Goal: Task Accomplishment & Management: Manage account settings

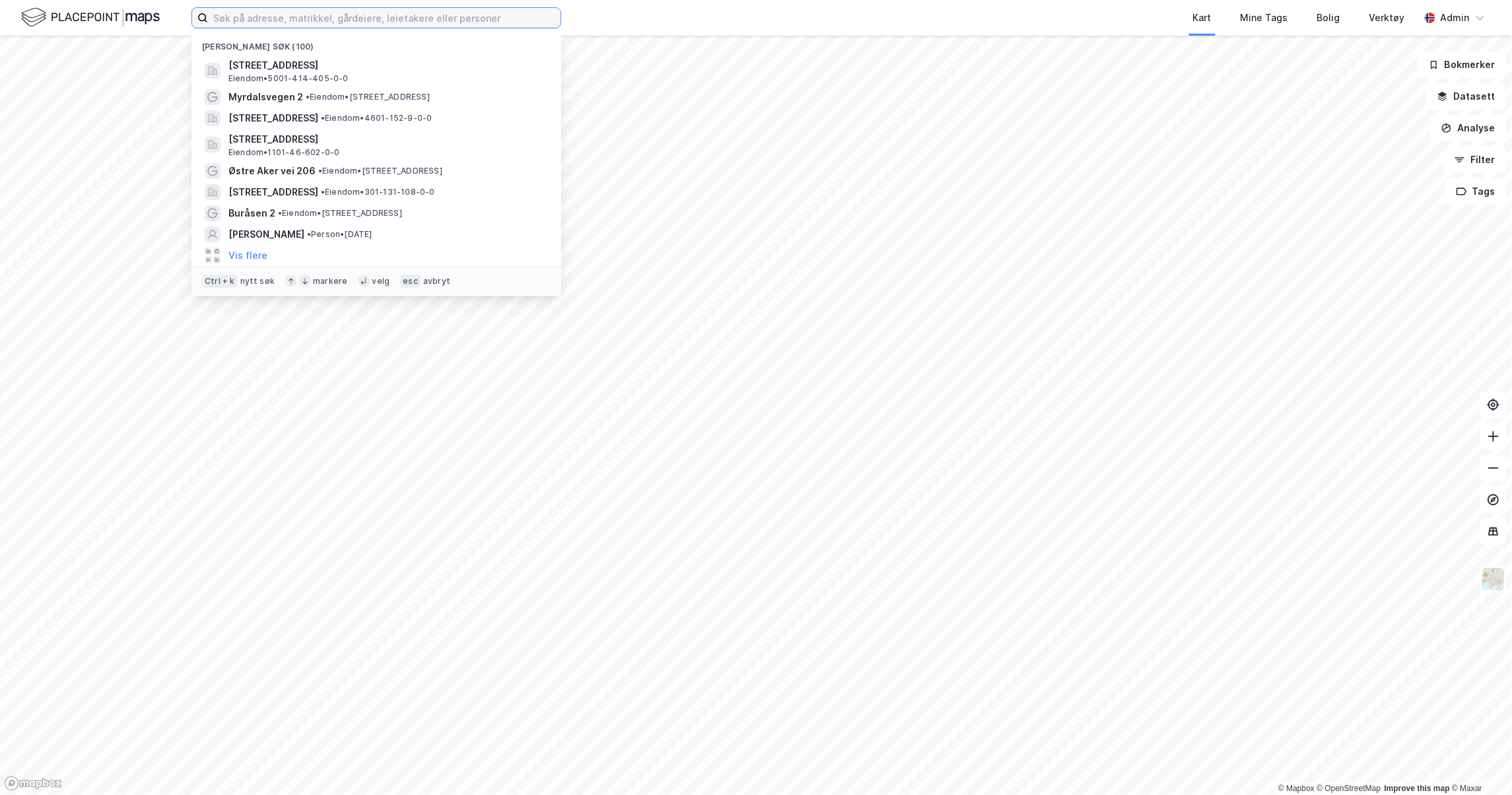
click at [274, 24] on input at bounding box center [384, 18] width 353 height 20
paste input "Terminalen 39, 3414 Drammen"
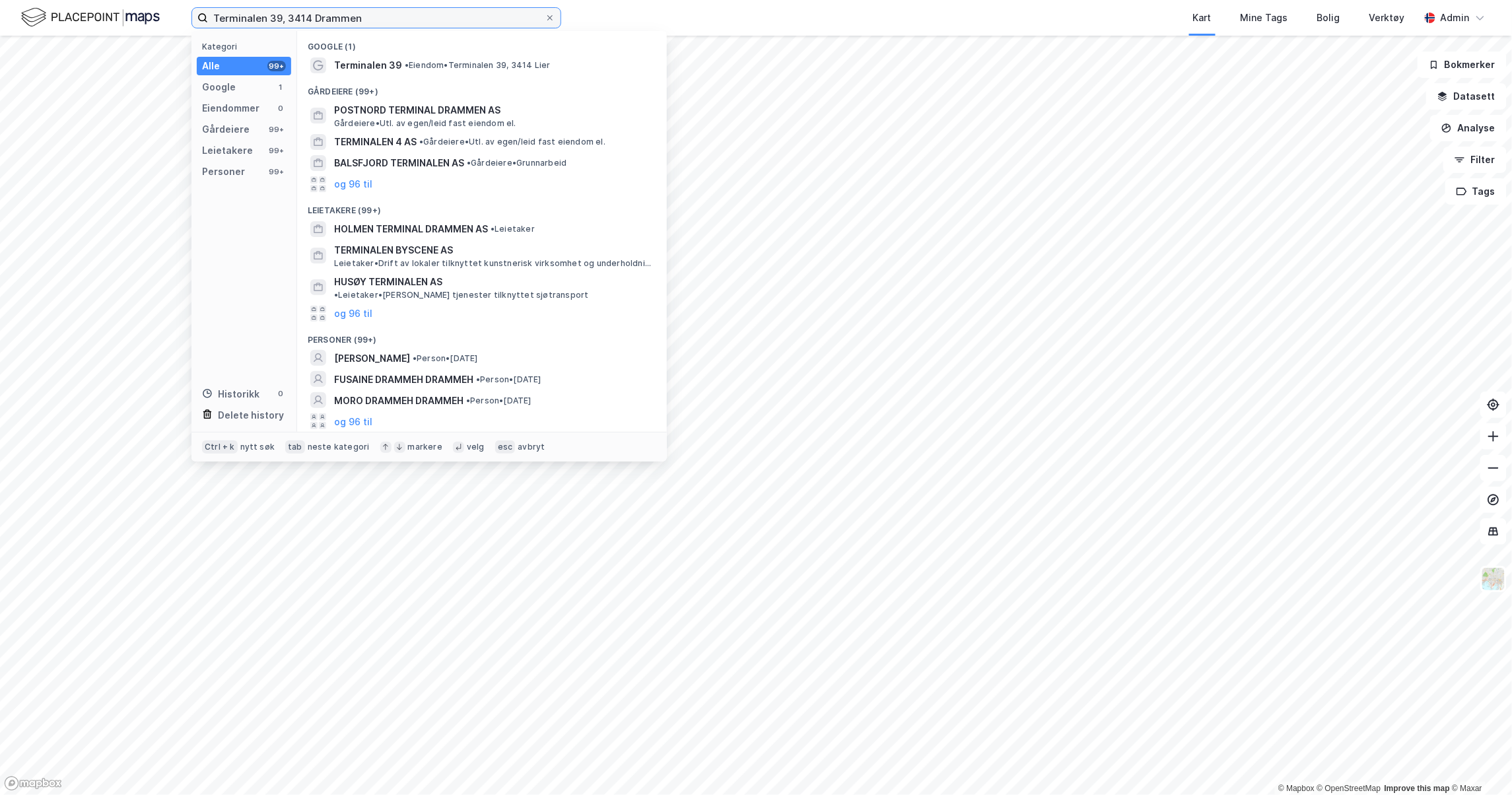
drag, startPoint x: 288, startPoint y: 17, endPoint x: 410, endPoint y: 24, distance: 122.2
click at [410, 24] on input "Terminalen 39, 3414 Drammen" at bounding box center [376, 18] width 337 height 20
type input "Terminalen 39 drammen"
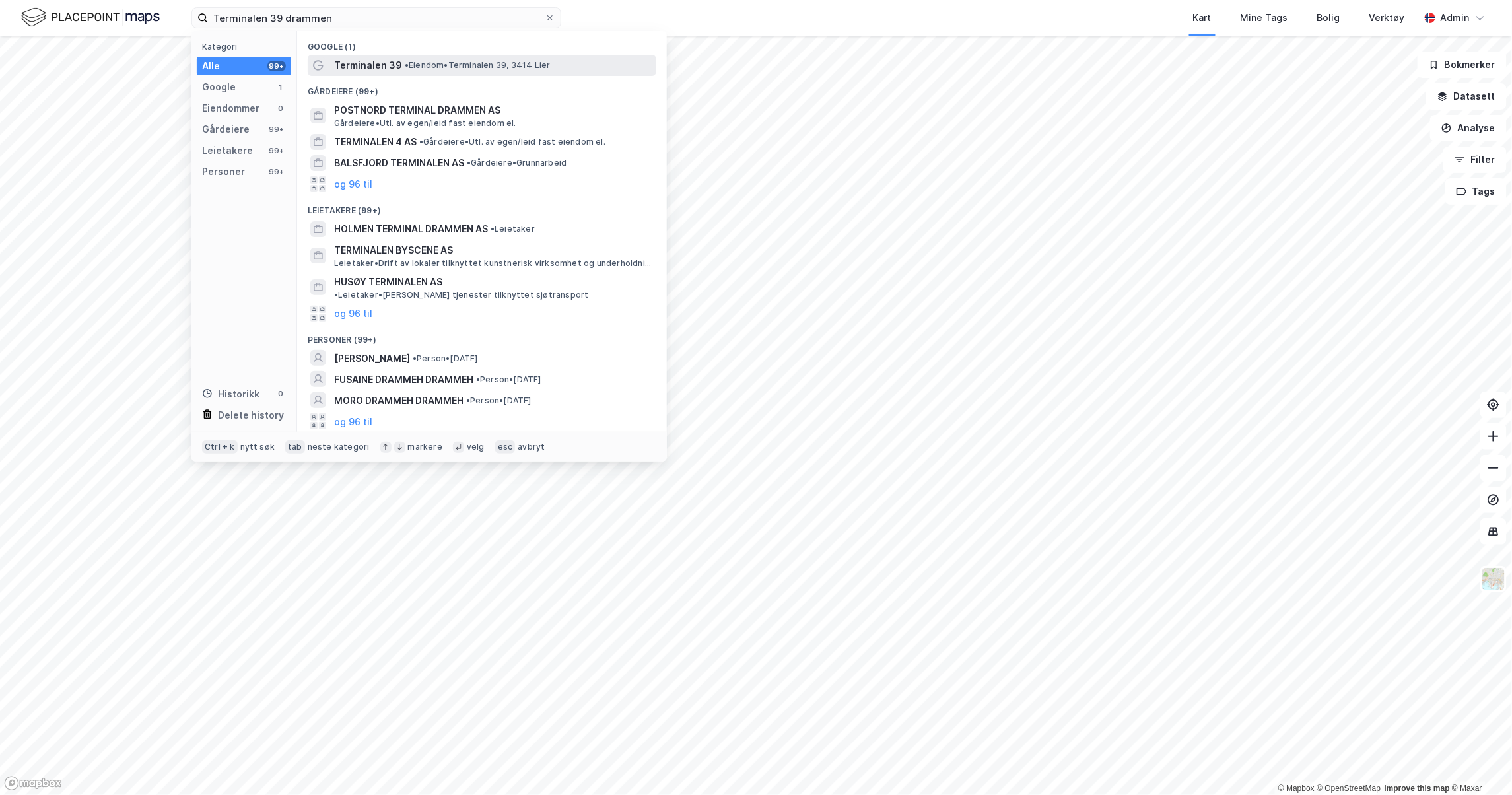
click at [392, 68] on span "Terminalen 39" at bounding box center [368, 65] width 68 height 16
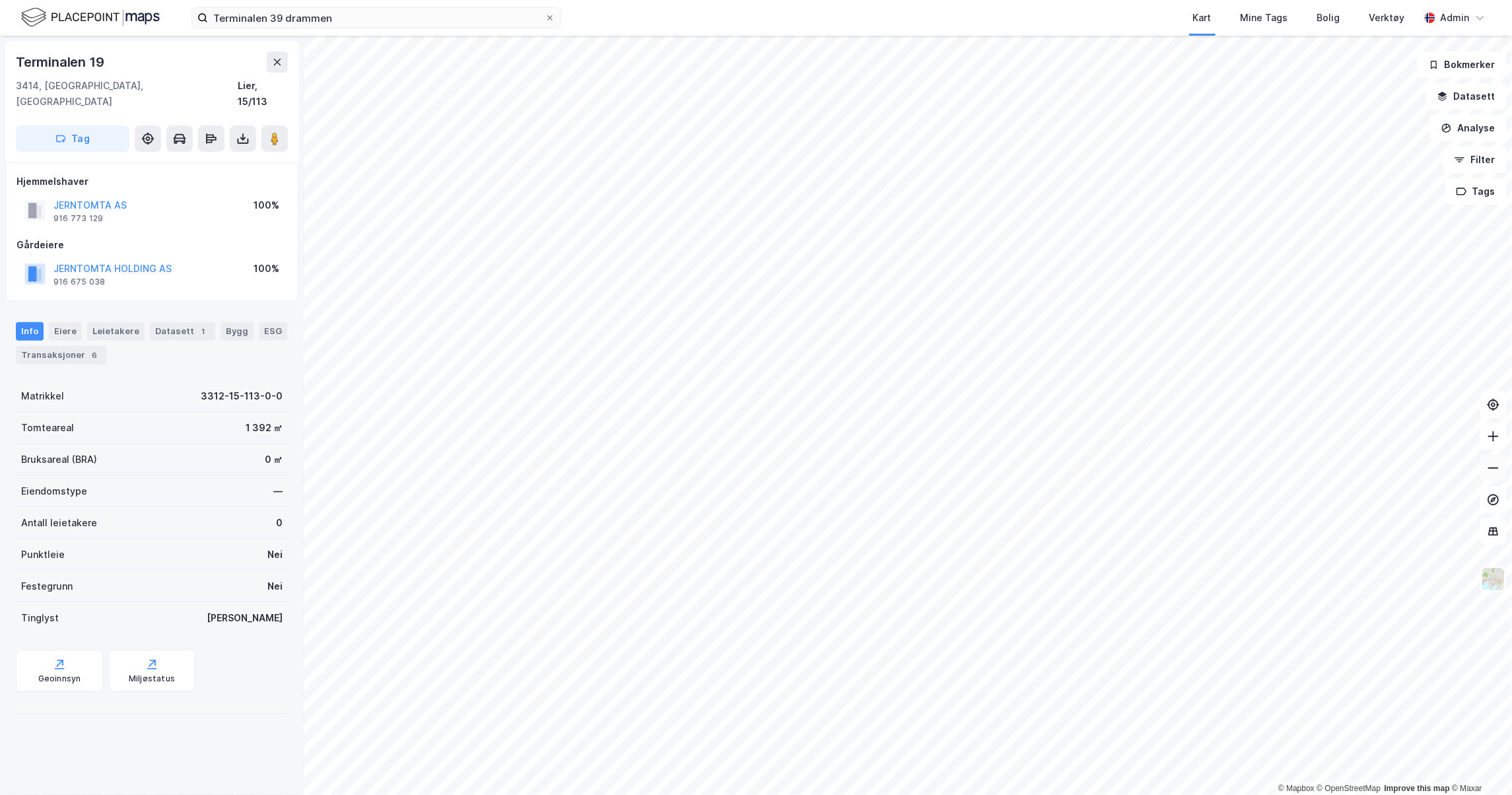
click at [1504, 478] on button at bounding box center [1494, 467] width 27 height 27
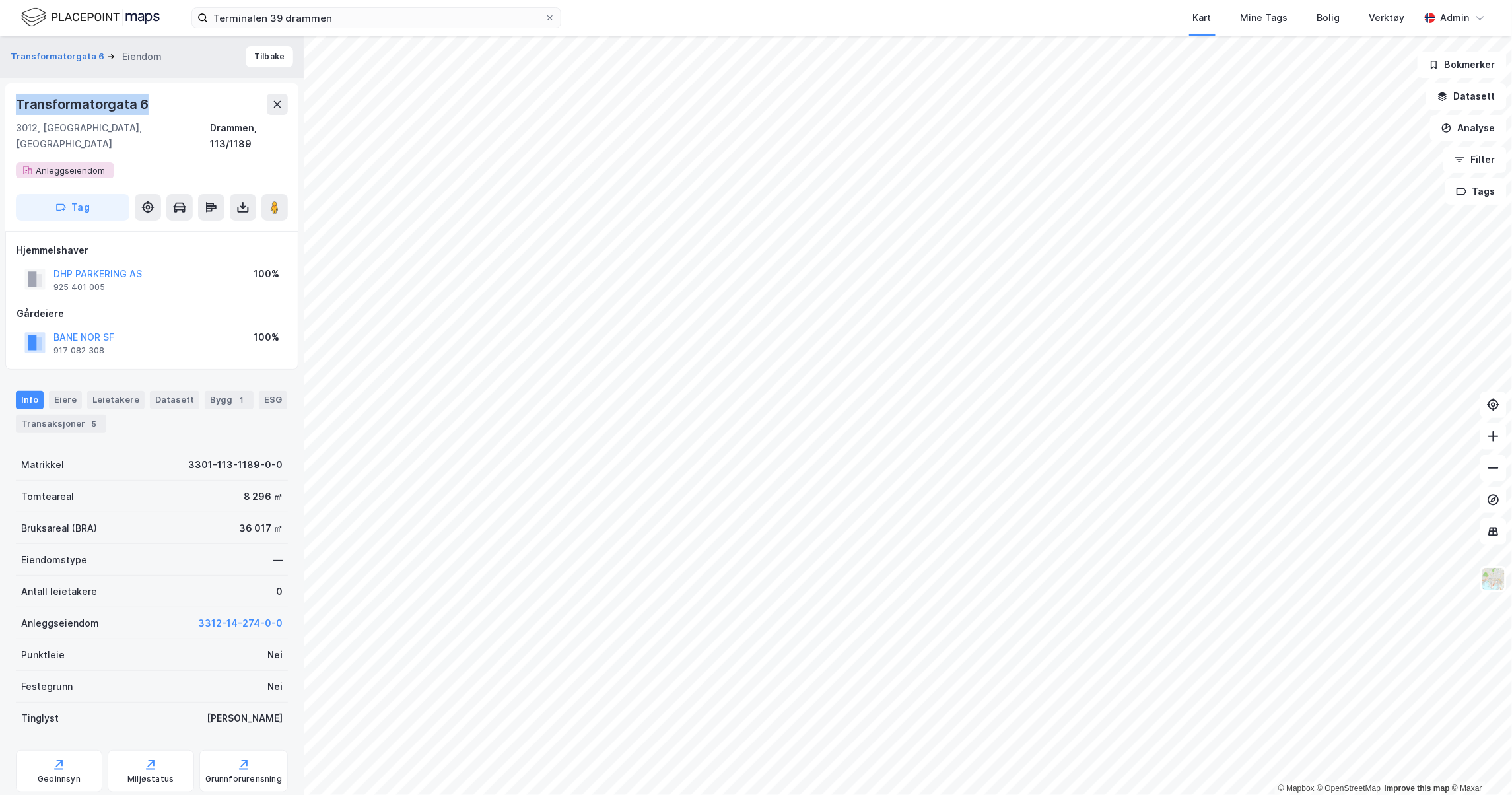
drag, startPoint x: 151, startPoint y: 109, endPoint x: 14, endPoint y: 100, distance: 137.3
click at [14, 100] on div "Transformatorgata 6 3012, Drammen, Buskerud Drammen, 113/1189 Anleggseiendom Tag" at bounding box center [152, 157] width 293 height 148
copy div "Transformatorgata 6"
click at [1477, 19] on icon at bounding box center [1480, 17] width 10 height 10
click at [1395, 16] on div "Verktøy" at bounding box center [1387, 18] width 35 height 16
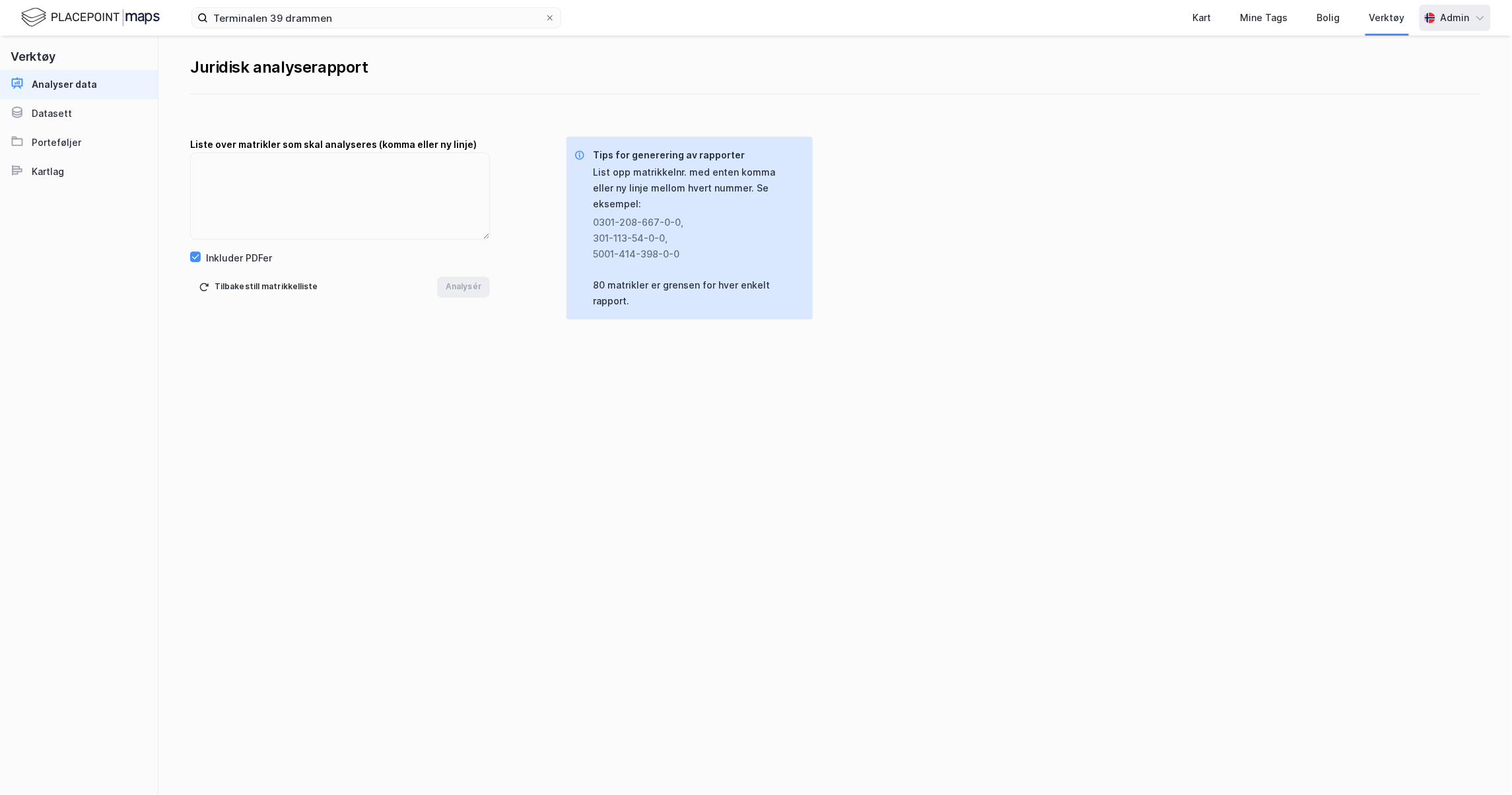
click at [96, 96] on link "Analyser data" at bounding box center [79, 85] width 158 height 29
click at [89, 115] on link "Datasett" at bounding box center [79, 113] width 158 height 29
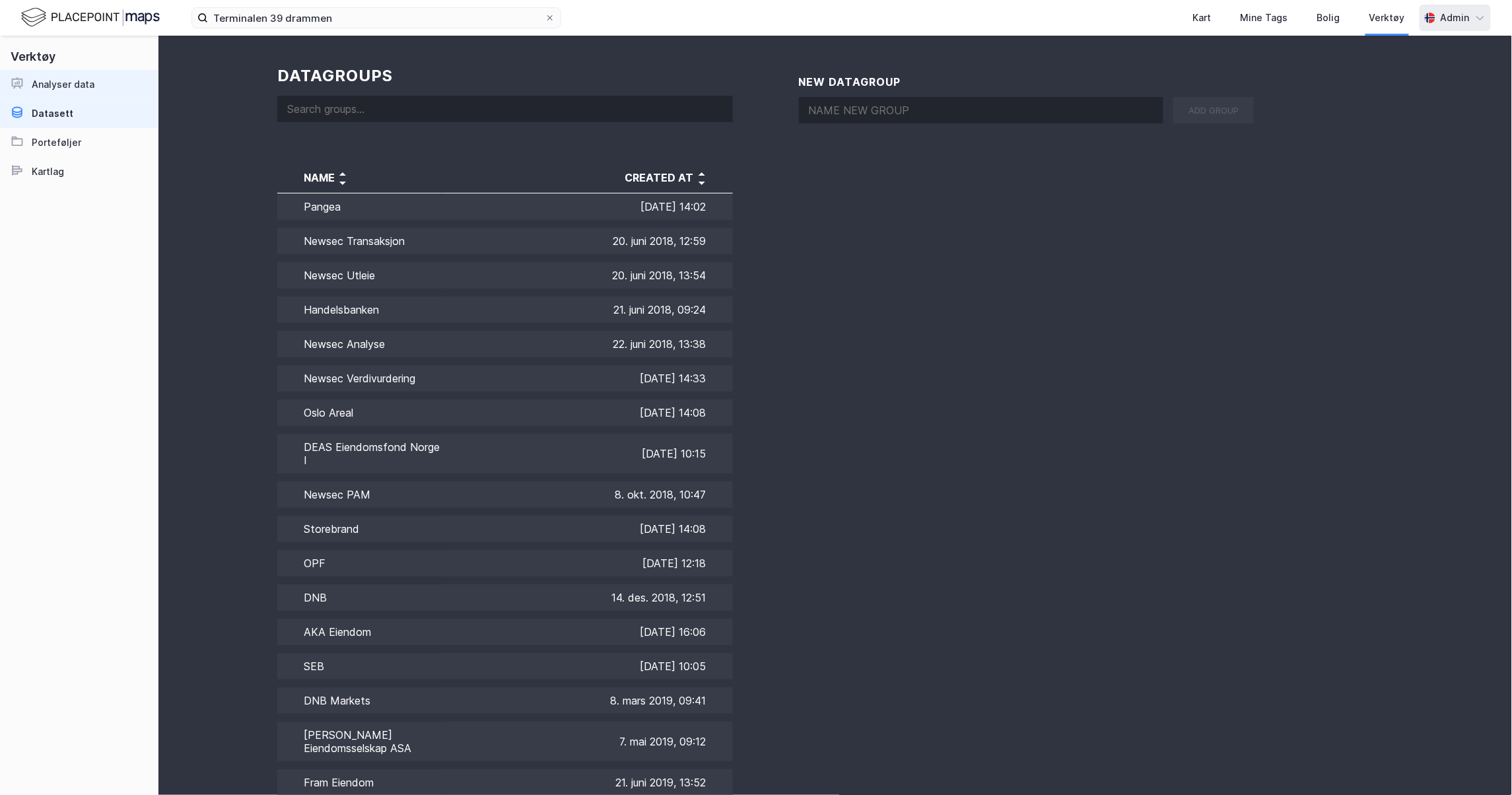
click at [99, 85] on link "Analyser data" at bounding box center [79, 85] width 158 height 29
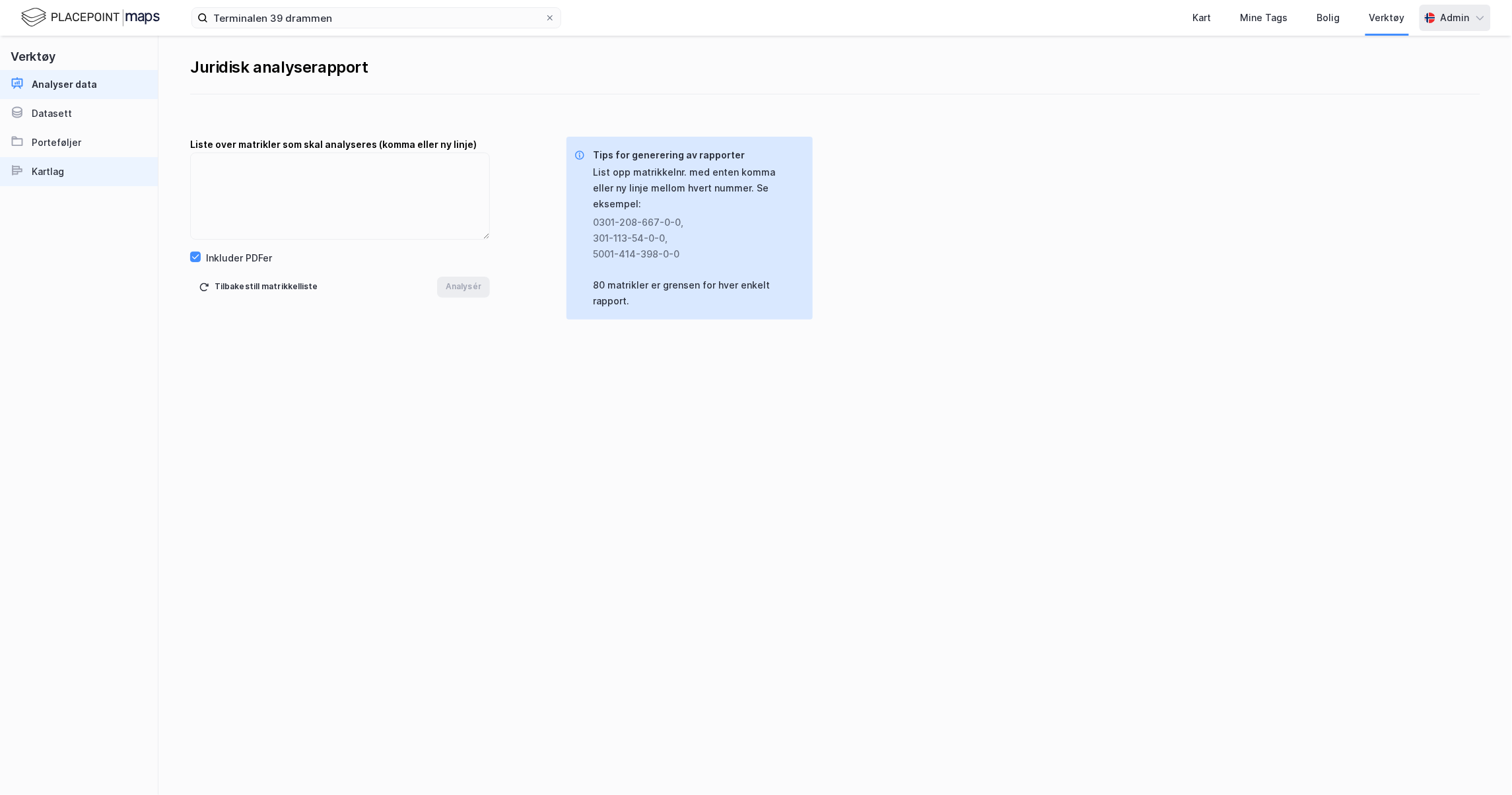
click at [80, 170] on link "Kartlag" at bounding box center [79, 171] width 158 height 29
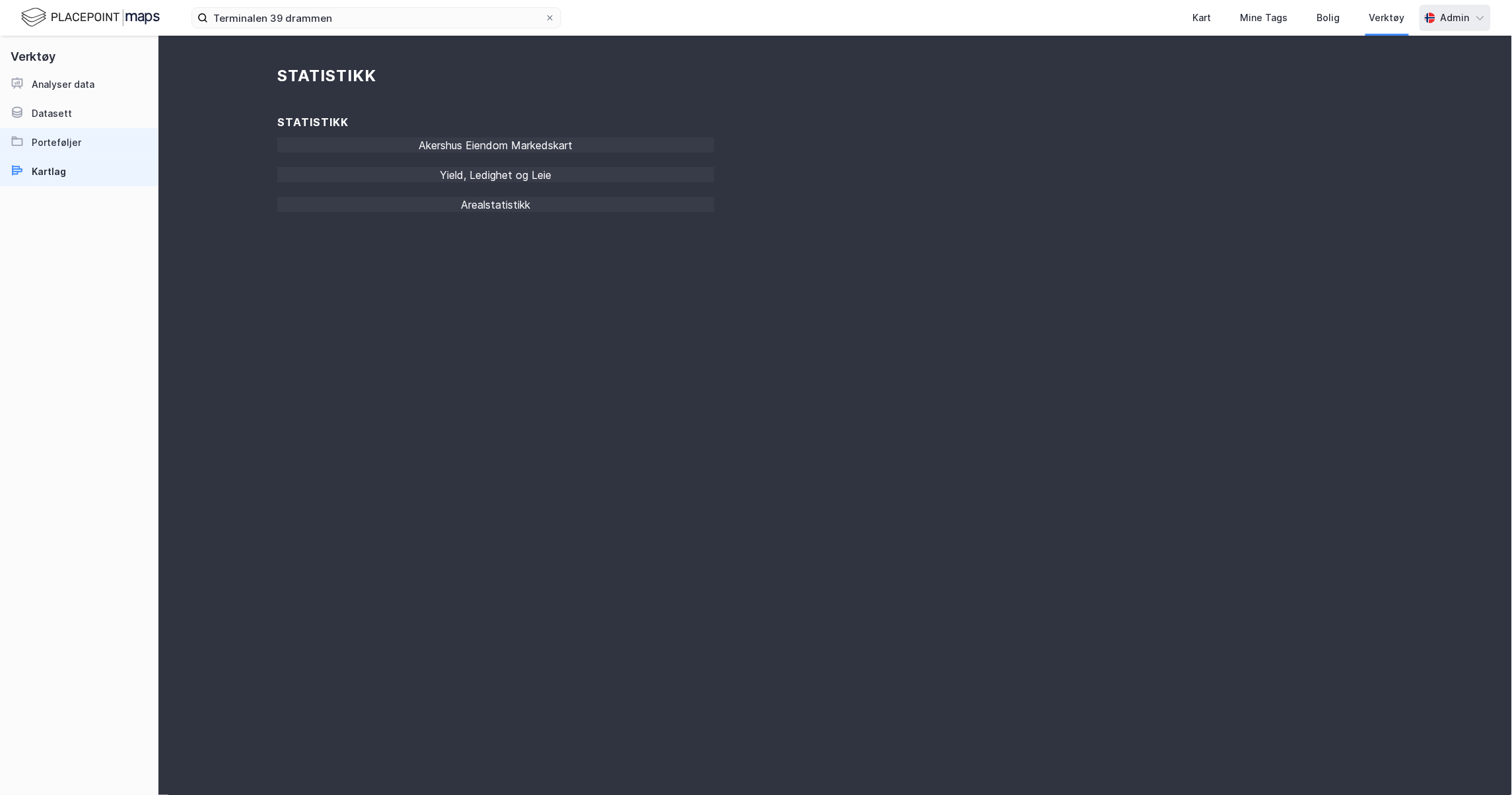
click at [74, 149] on div "Porteføljer" at bounding box center [56, 142] width 50 height 16
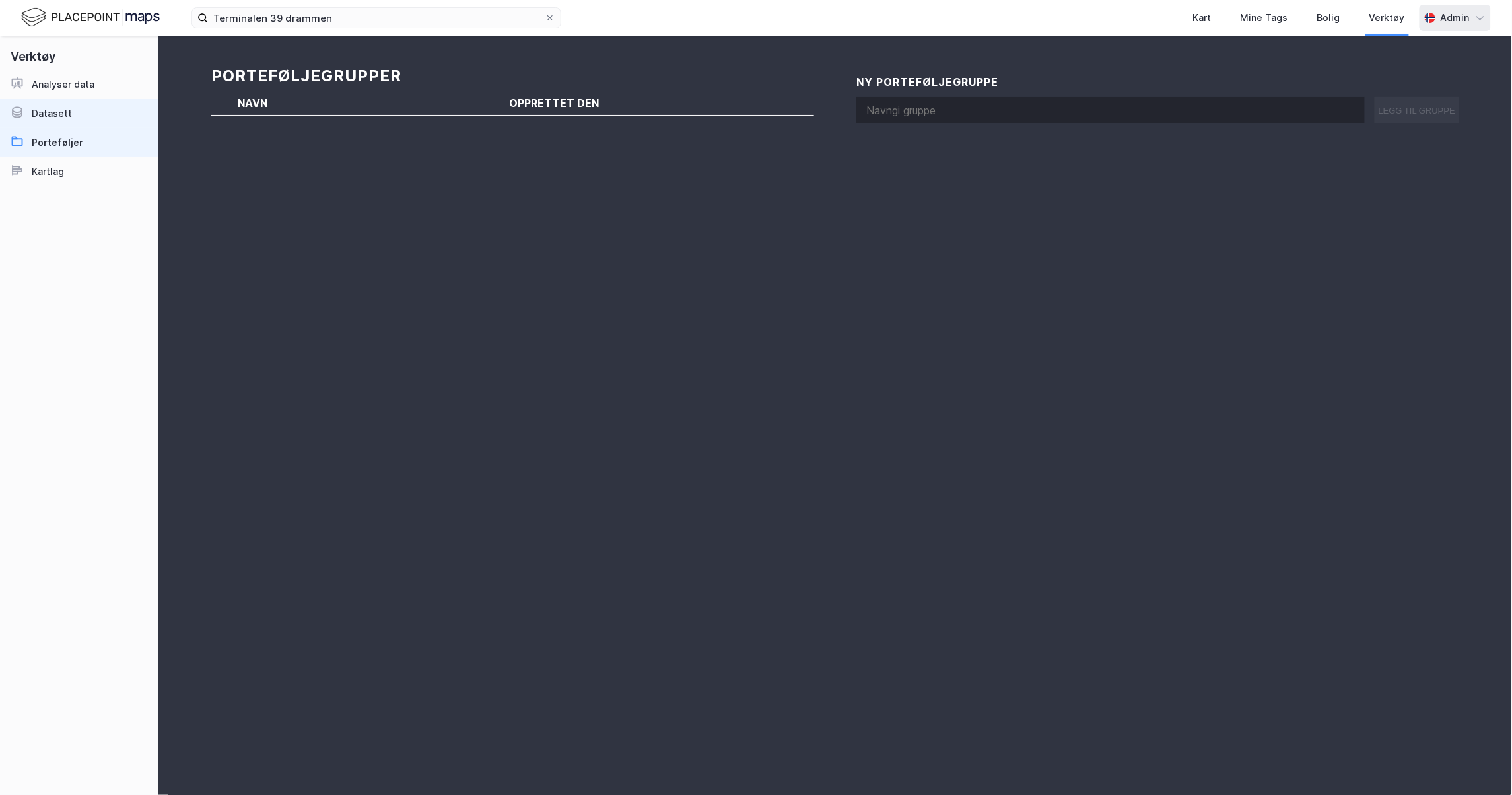
click at [76, 113] on link "Datasett" at bounding box center [79, 113] width 158 height 29
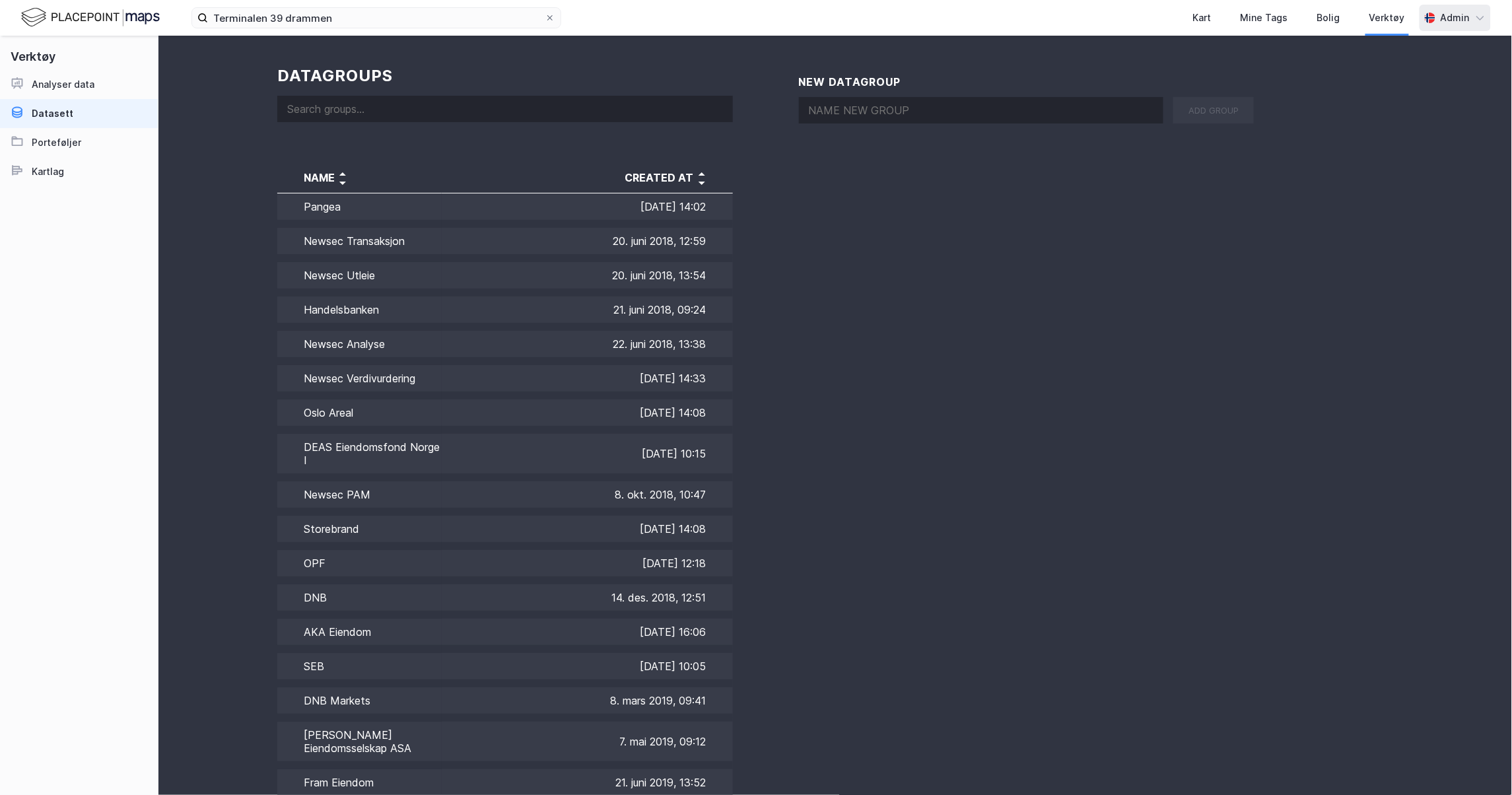
click at [77, 10] on img at bounding box center [90, 18] width 139 height 23
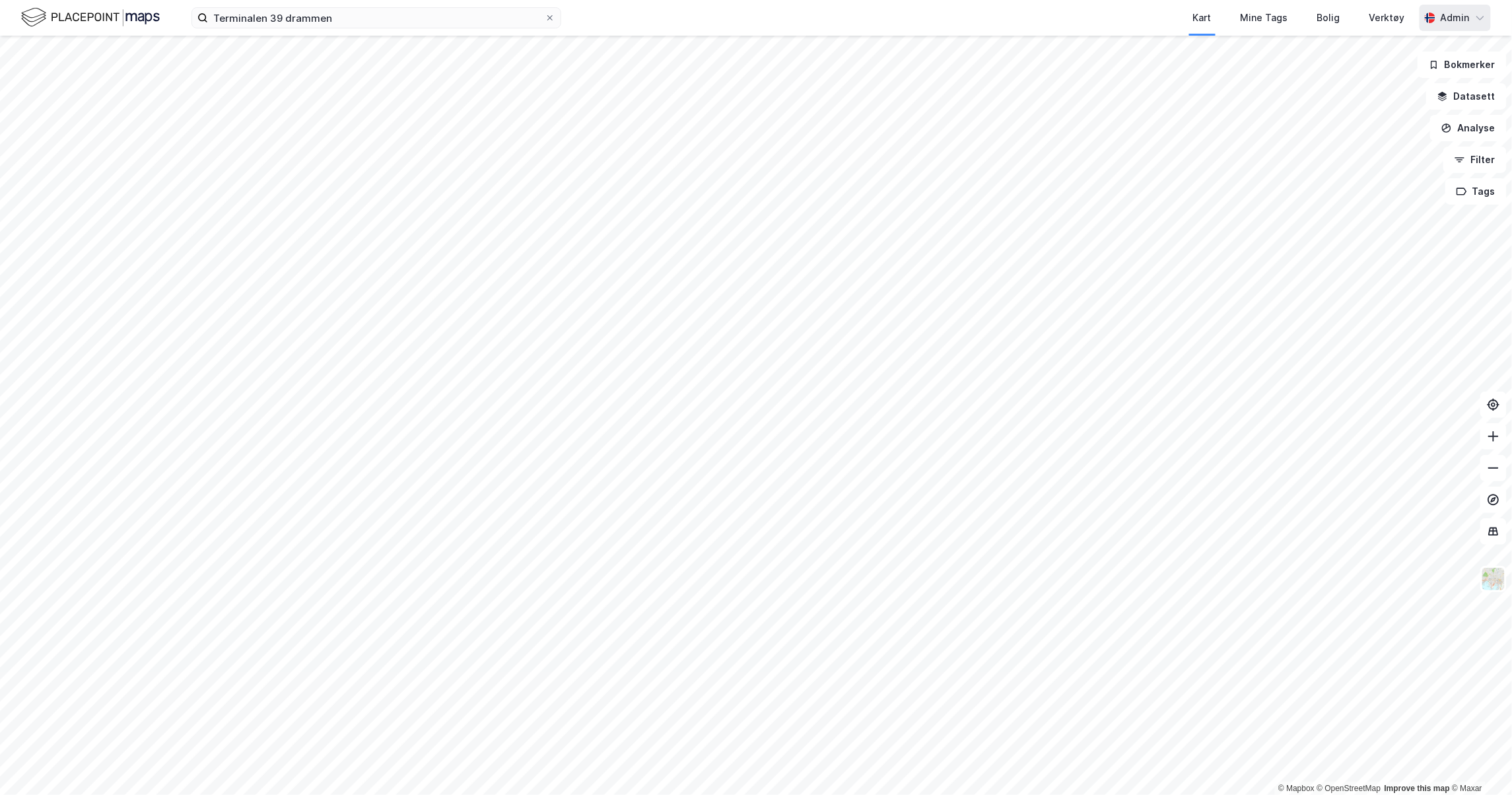
click at [1459, 20] on div "Admin" at bounding box center [1455, 18] width 29 height 16
click at [1429, 86] on div "Åpne Supervisor portalen" at bounding box center [1406, 81] width 117 height 16
click at [1385, 14] on div "Verktøy" at bounding box center [1387, 18] width 35 height 16
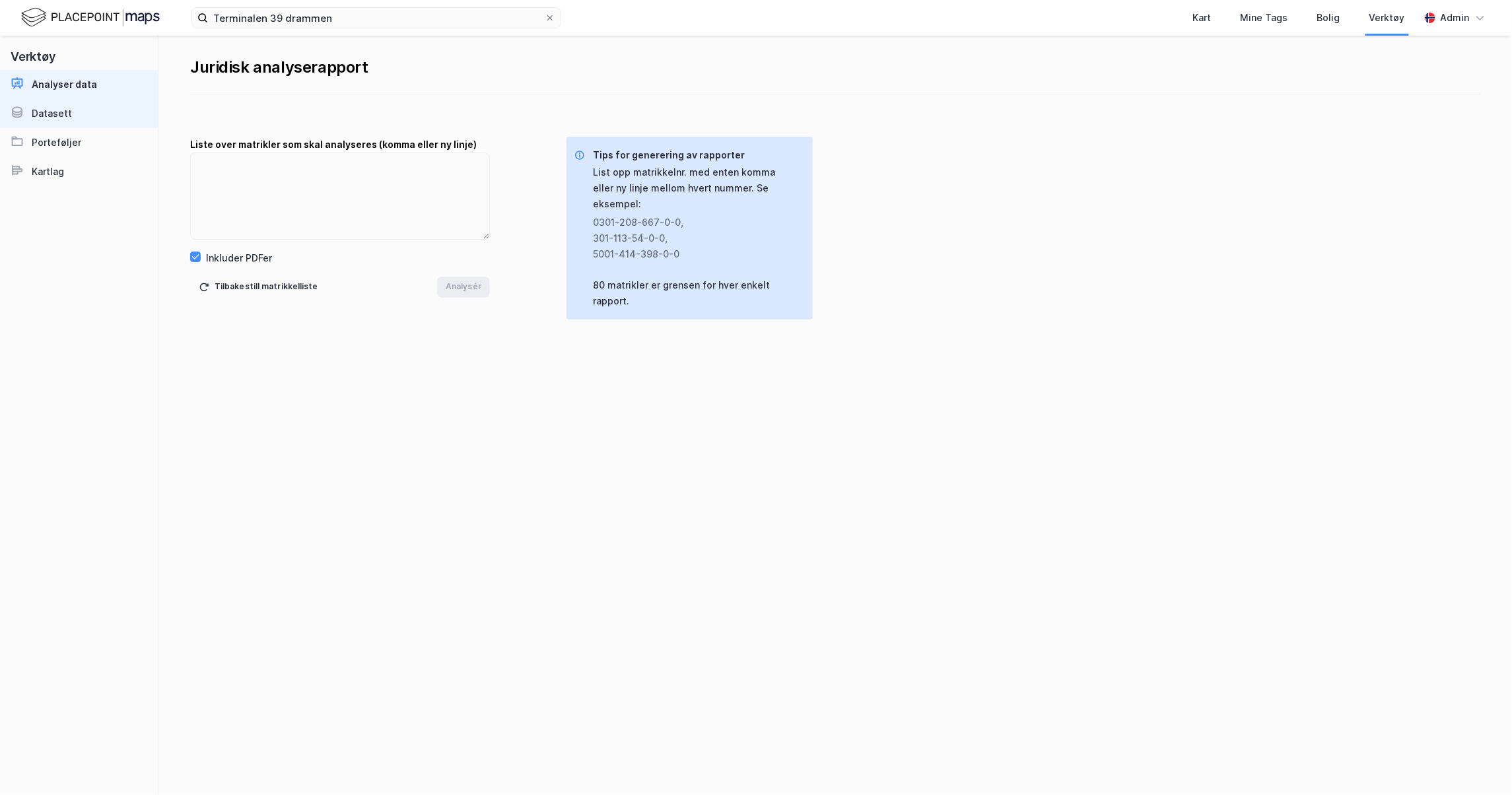
click at [75, 100] on link "Datasett" at bounding box center [79, 113] width 158 height 29
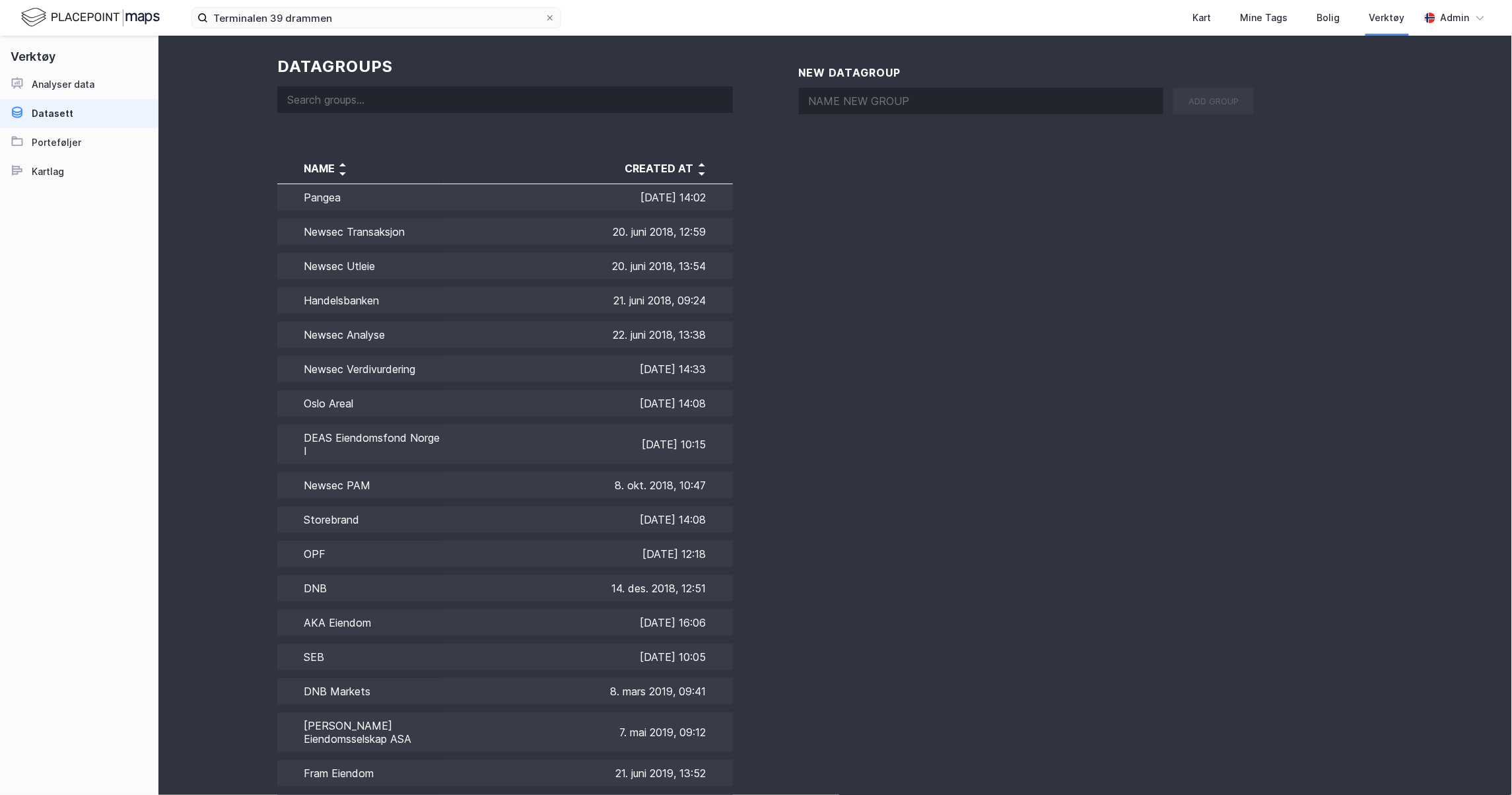
scroll to position [10, 0]
click at [697, 171] on img at bounding box center [702, 172] width 16 height 16
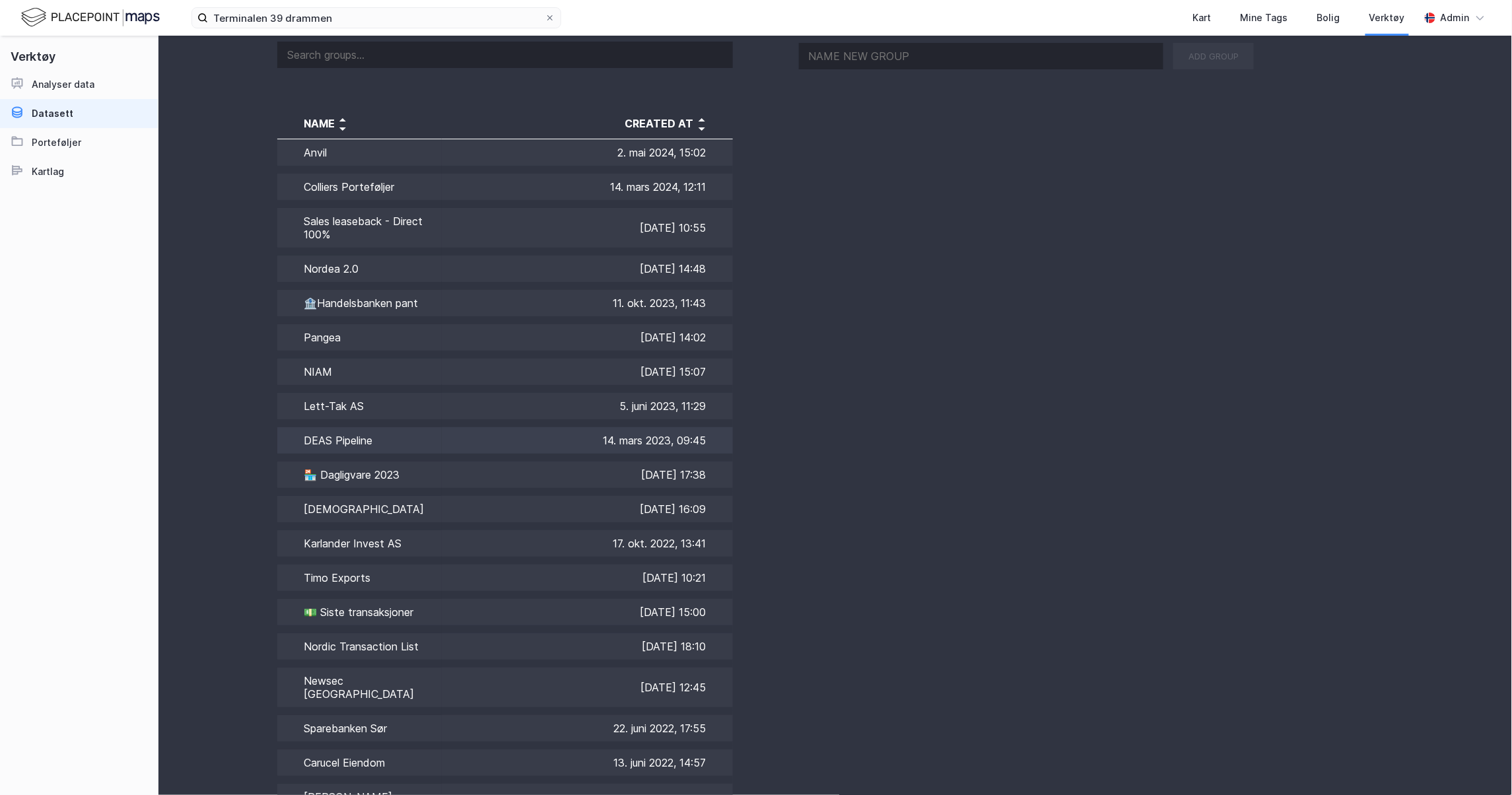
scroll to position [0, 0]
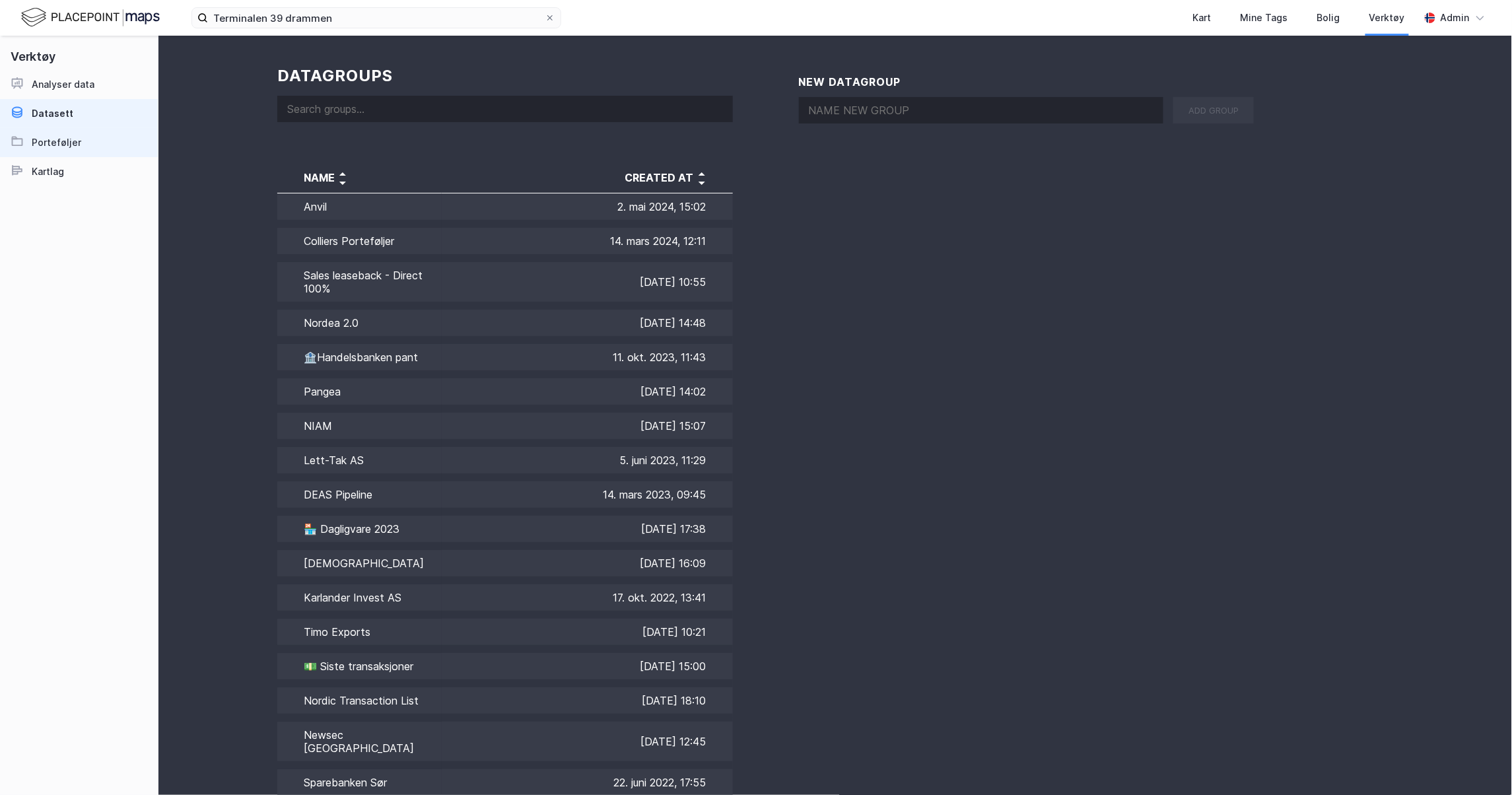
click at [96, 144] on link "Porteføljer" at bounding box center [79, 143] width 158 height 29
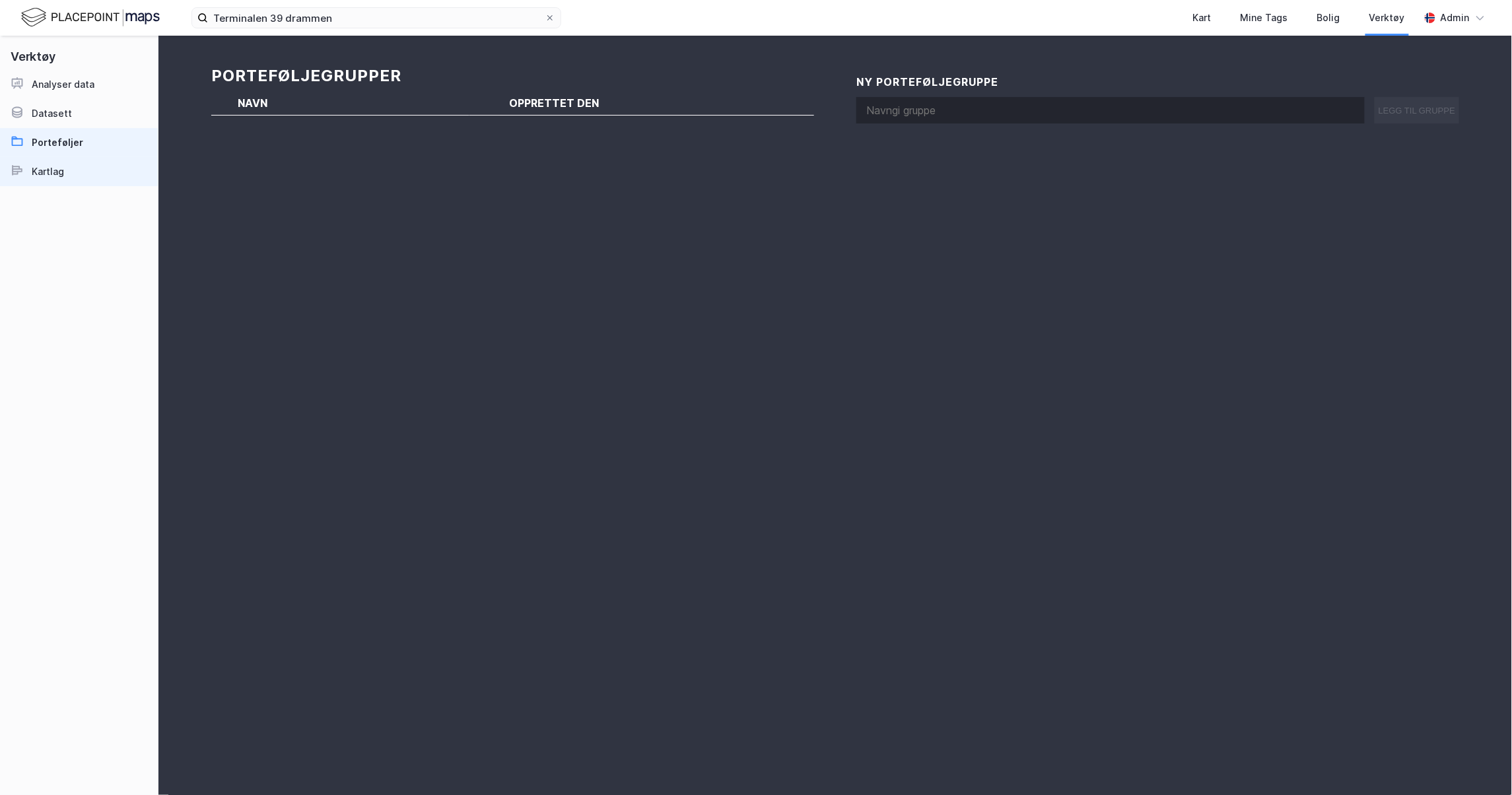
click at [51, 173] on div "Kartlag" at bounding box center [47, 171] width 32 height 16
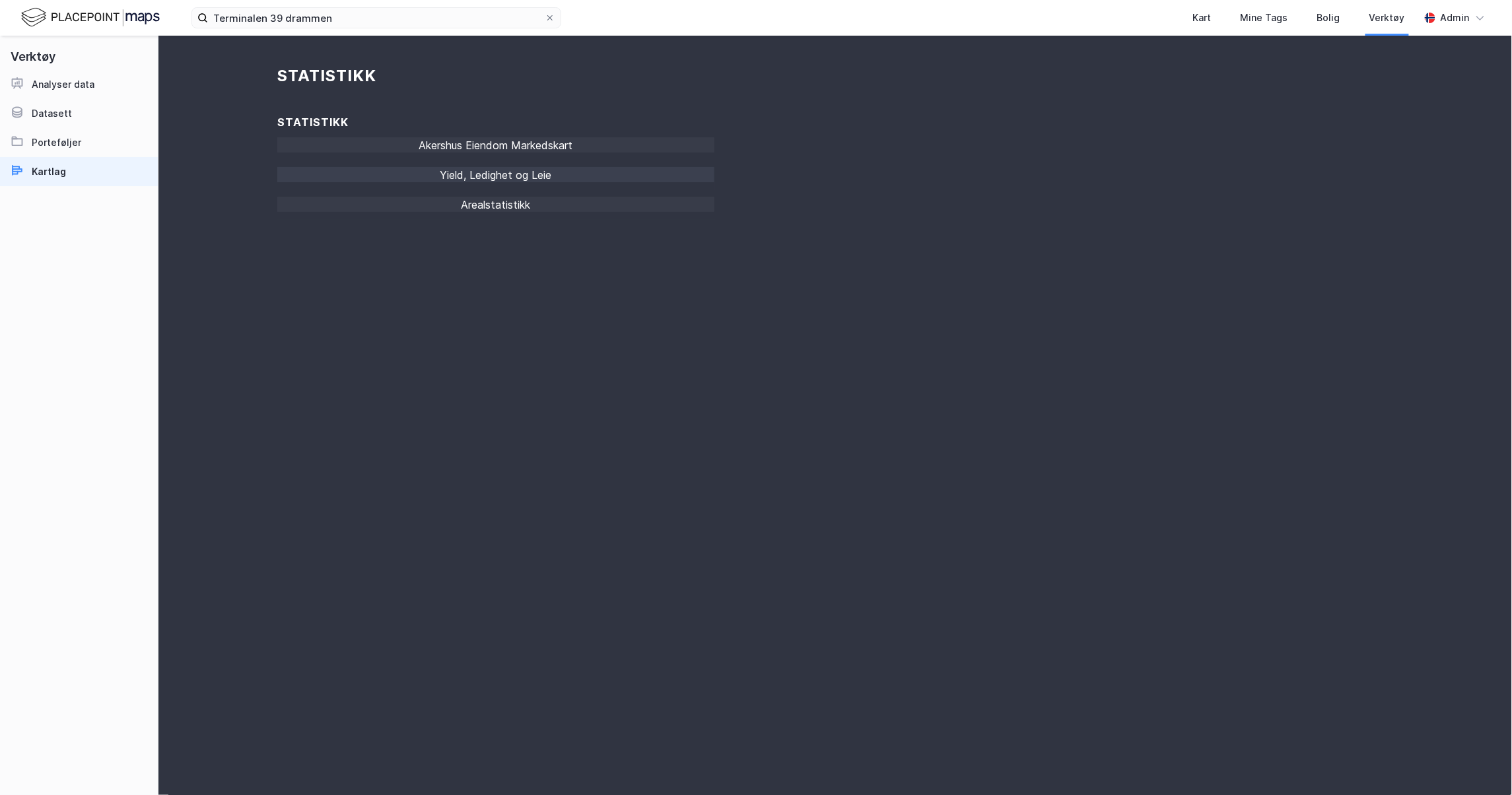
click at [473, 175] on div "Yield, Ledighet og Leie" at bounding box center [496, 179] width 437 height 23
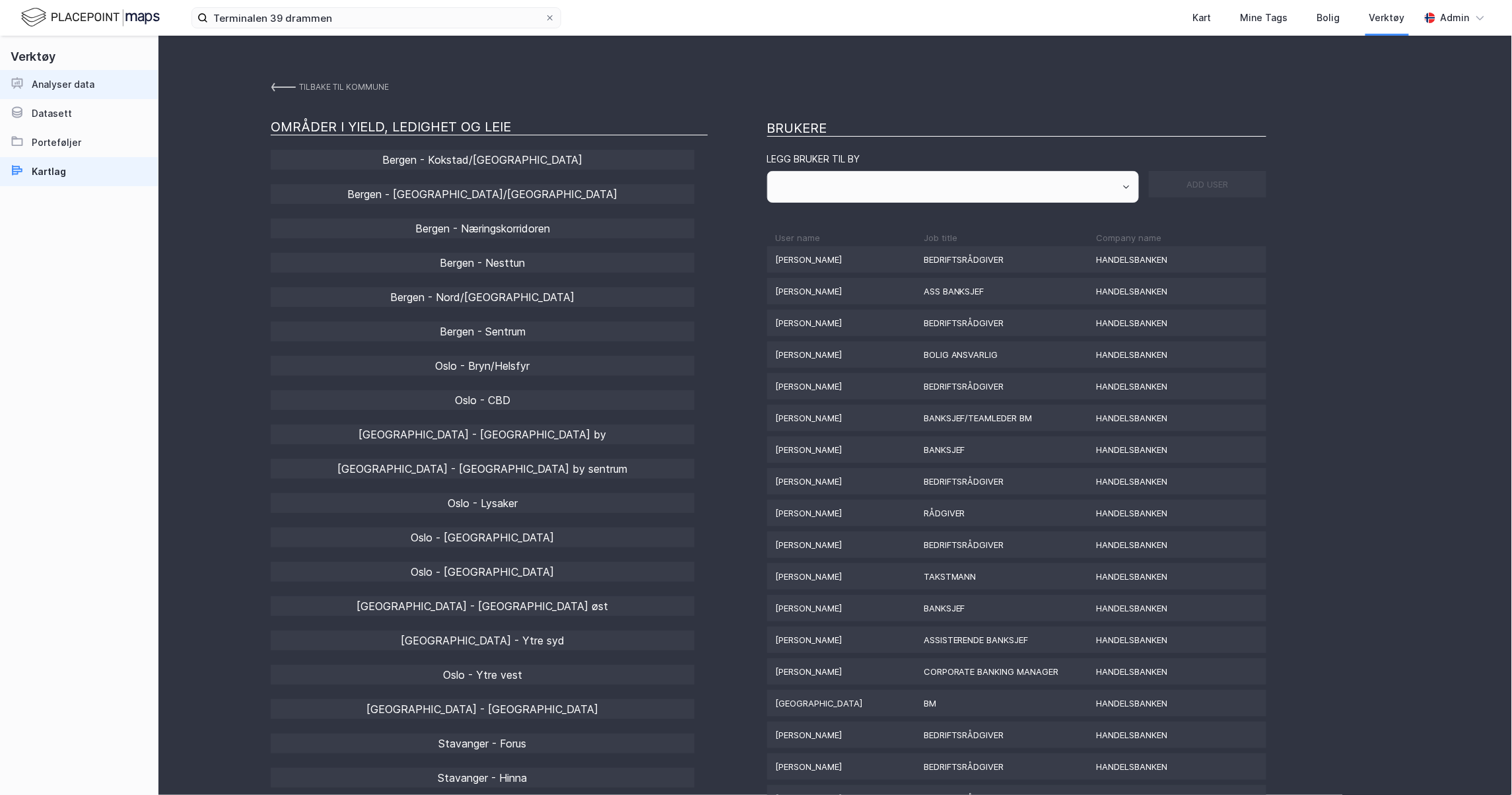
click at [100, 78] on link "Analyser data" at bounding box center [79, 85] width 158 height 29
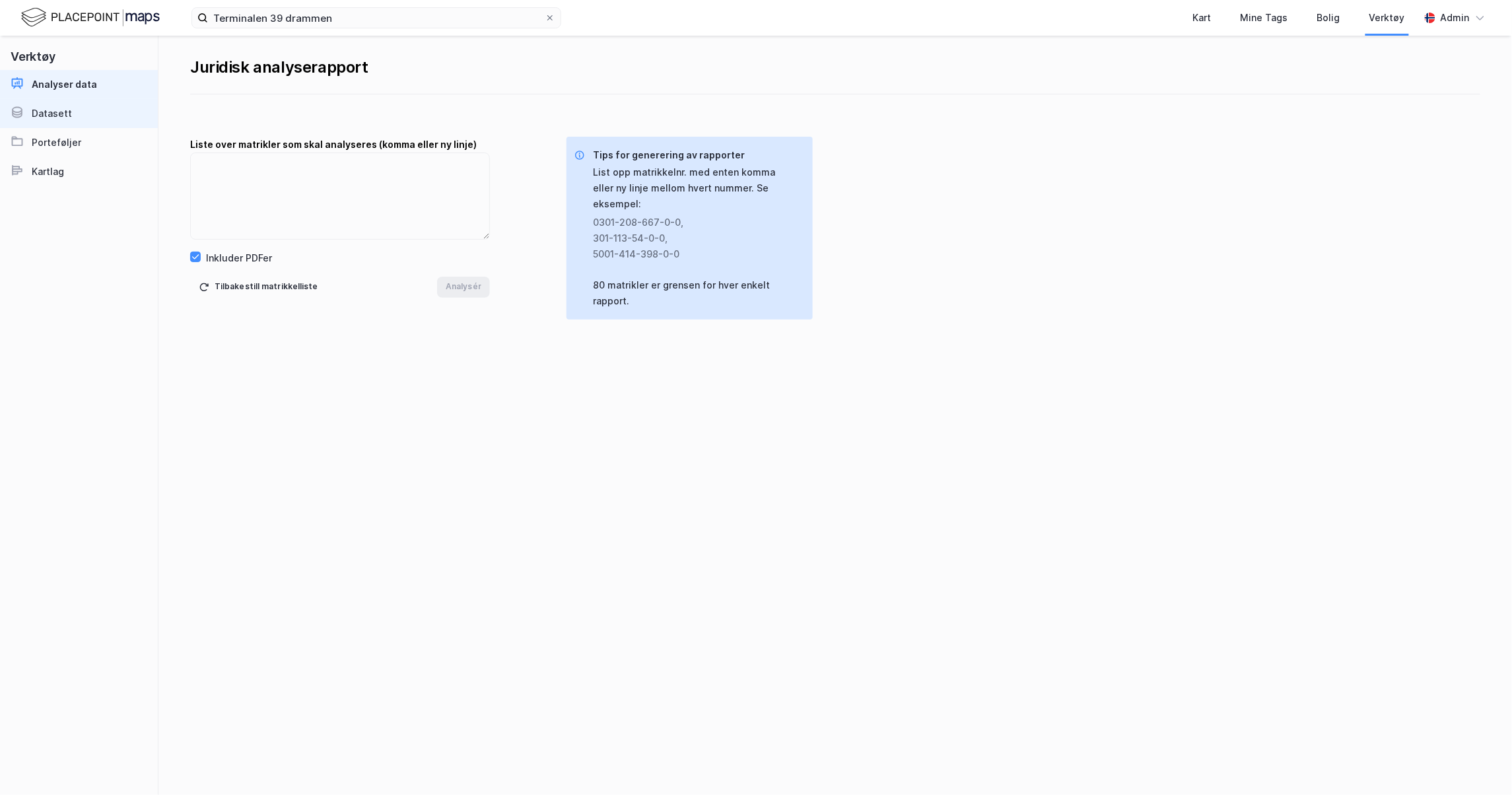
click at [66, 114] on div "Datasett" at bounding box center [51, 113] width 40 height 16
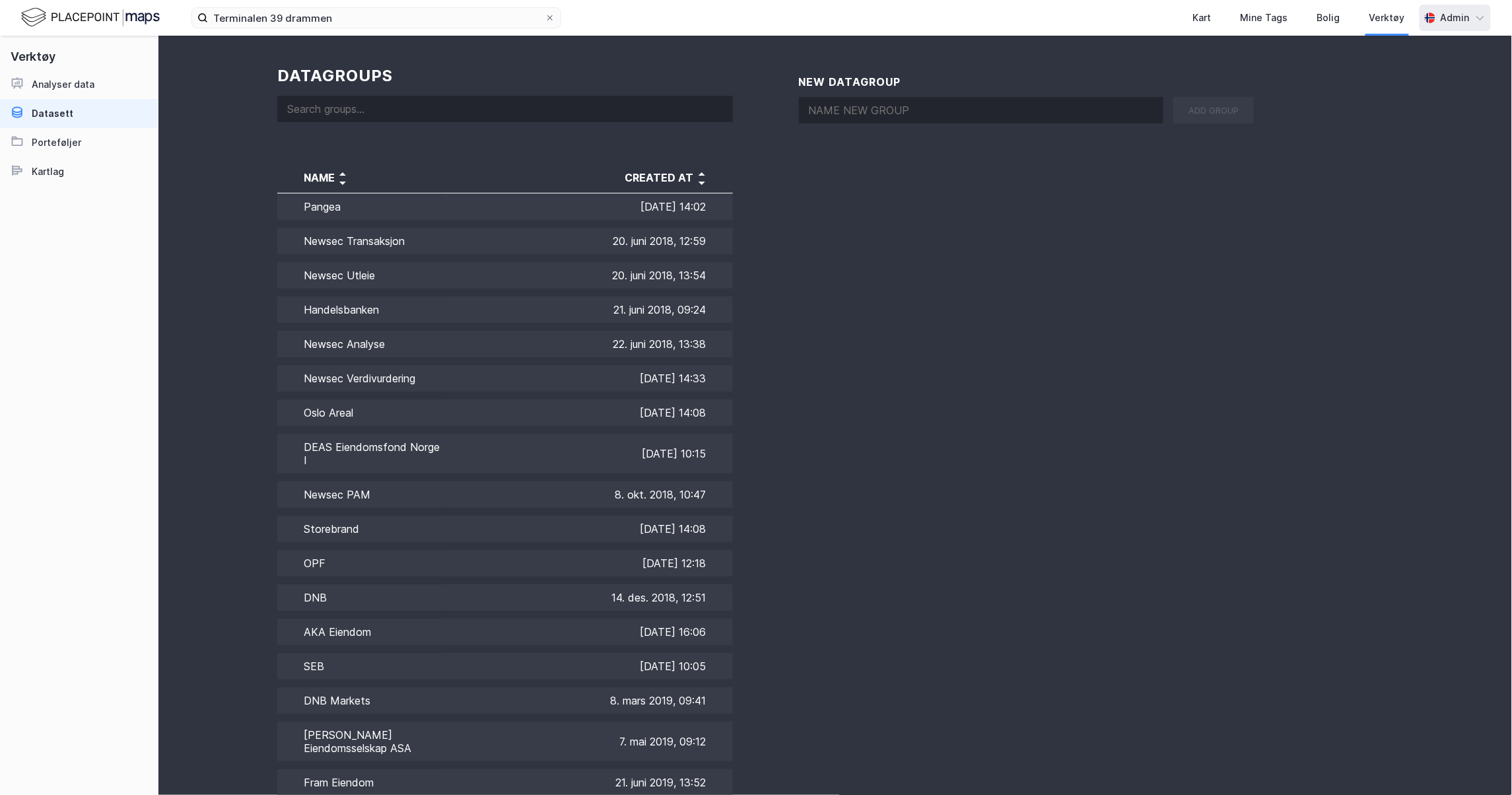
click at [1454, 14] on div "Admin" at bounding box center [1455, 18] width 29 height 16
click at [65, 149] on div "Porteføljer" at bounding box center [56, 142] width 50 height 16
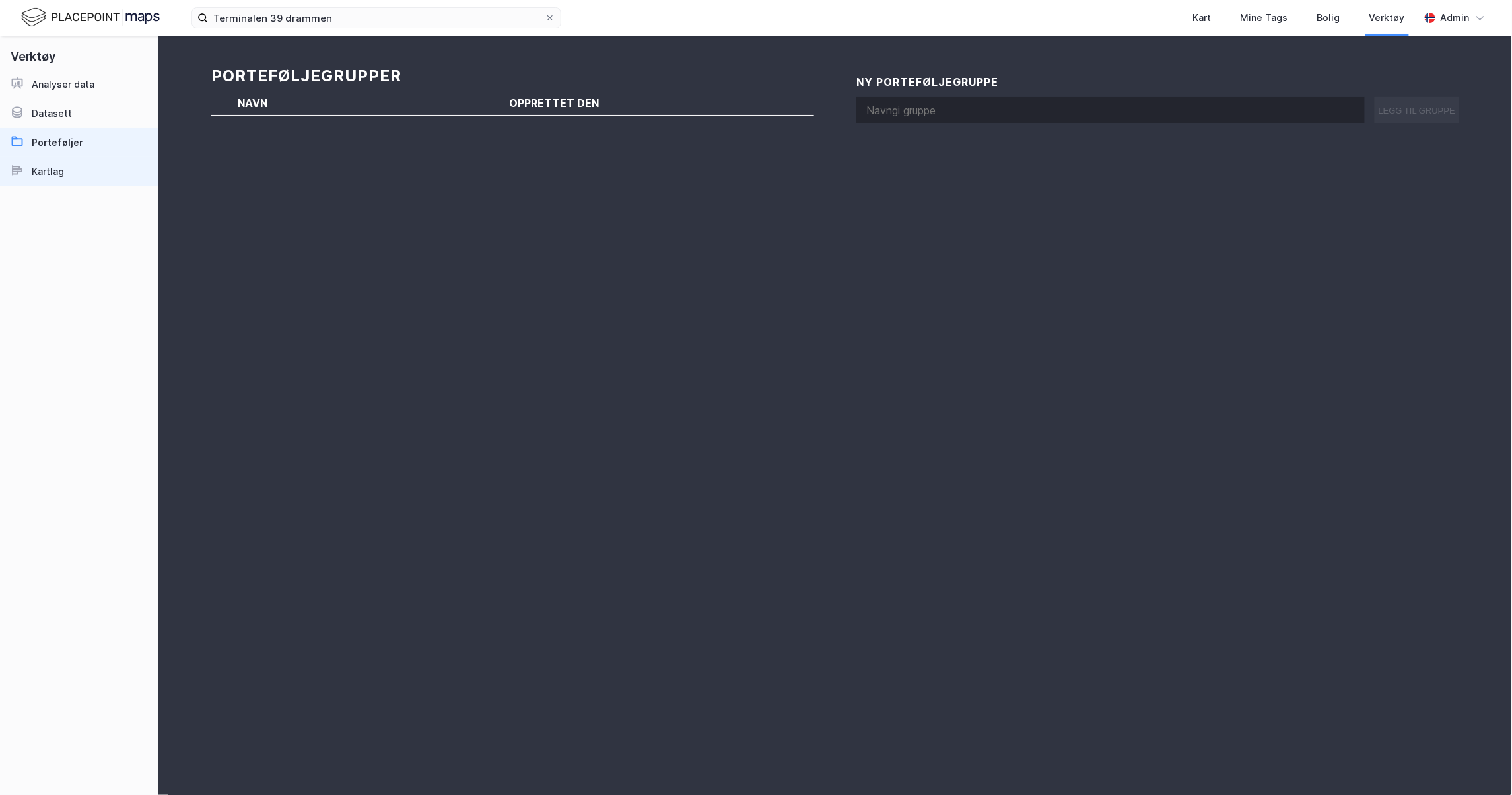
click at [55, 179] on link "Kartlag" at bounding box center [79, 171] width 158 height 29
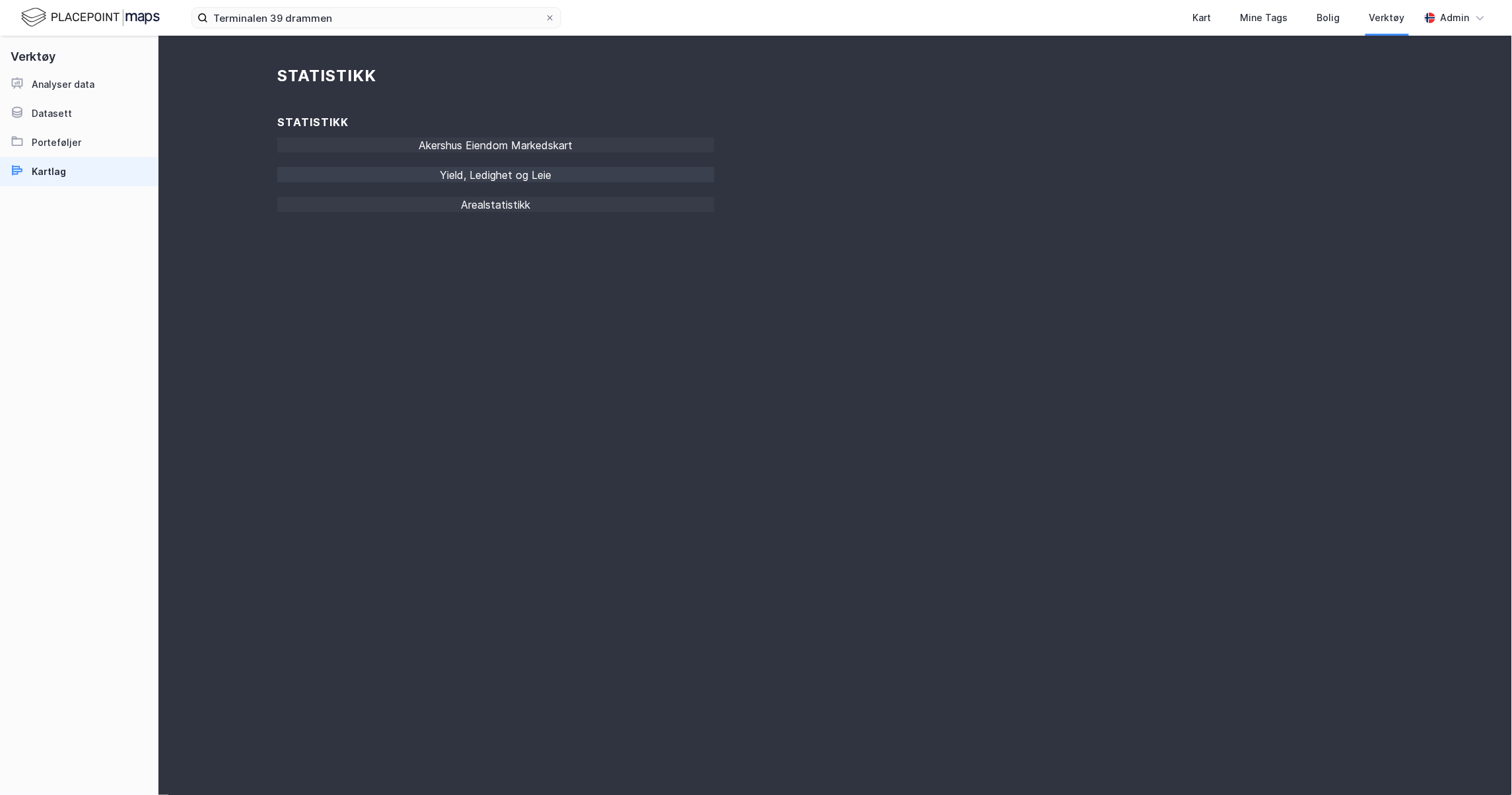
click at [418, 173] on div "Yield, Ledighet og Leie" at bounding box center [496, 179] width 437 height 23
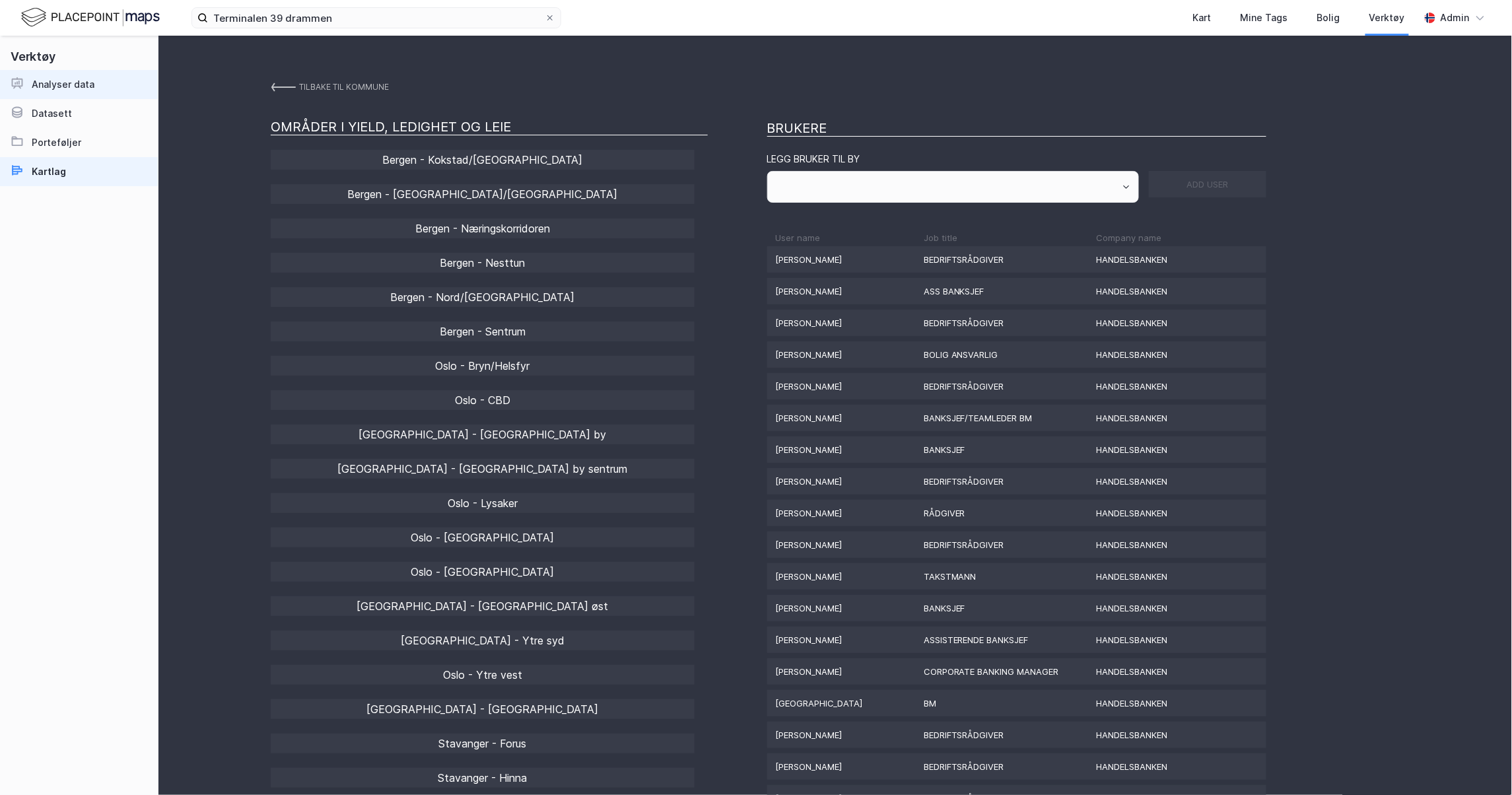
click at [78, 88] on div "Analyser data" at bounding box center [63, 84] width 63 height 16
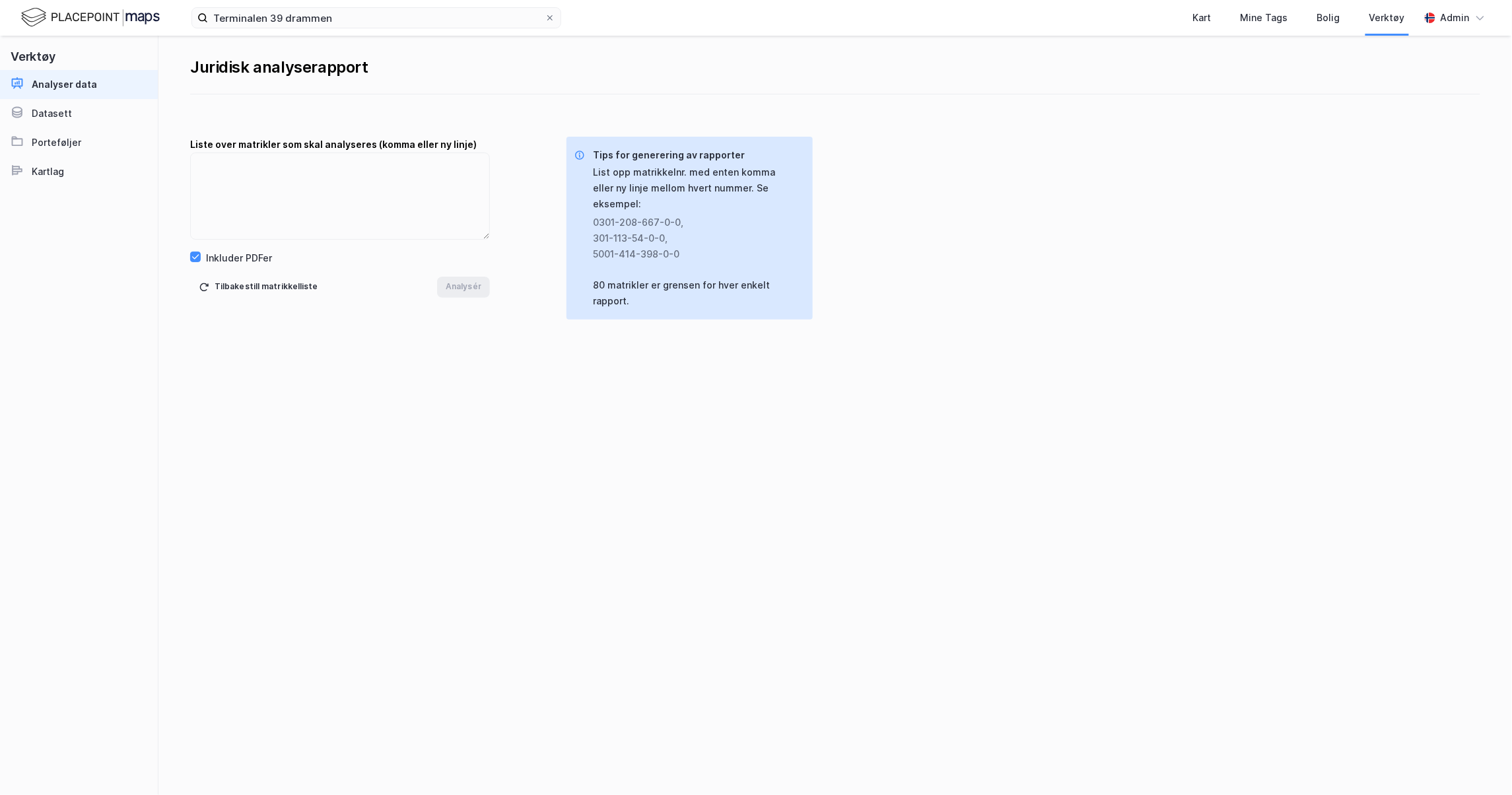
click at [141, 20] on img at bounding box center [90, 18] width 139 height 23
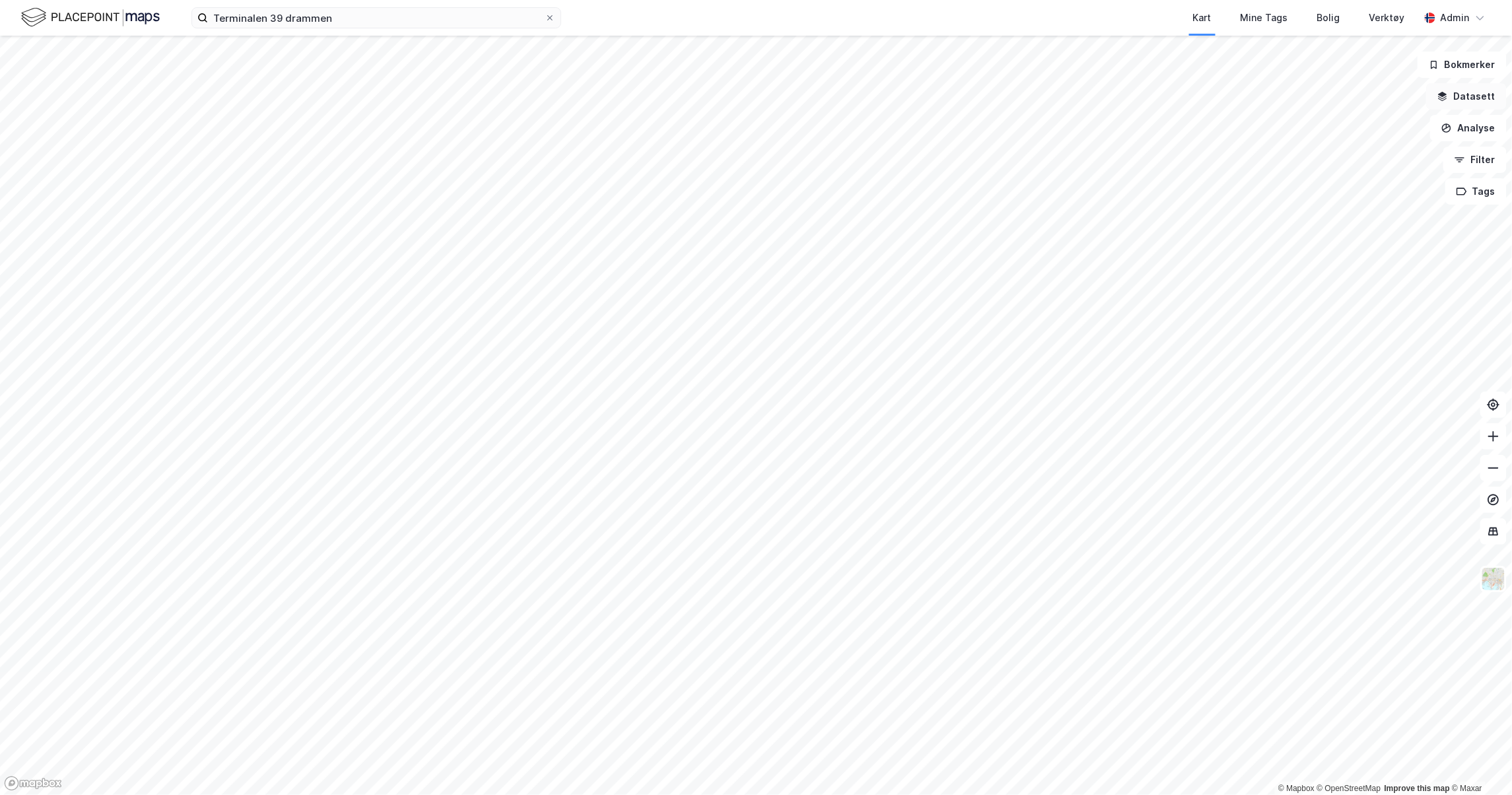
click at [1483, 107] on button "Datasett" at bounding box center [1466, 96] width 81 height 27
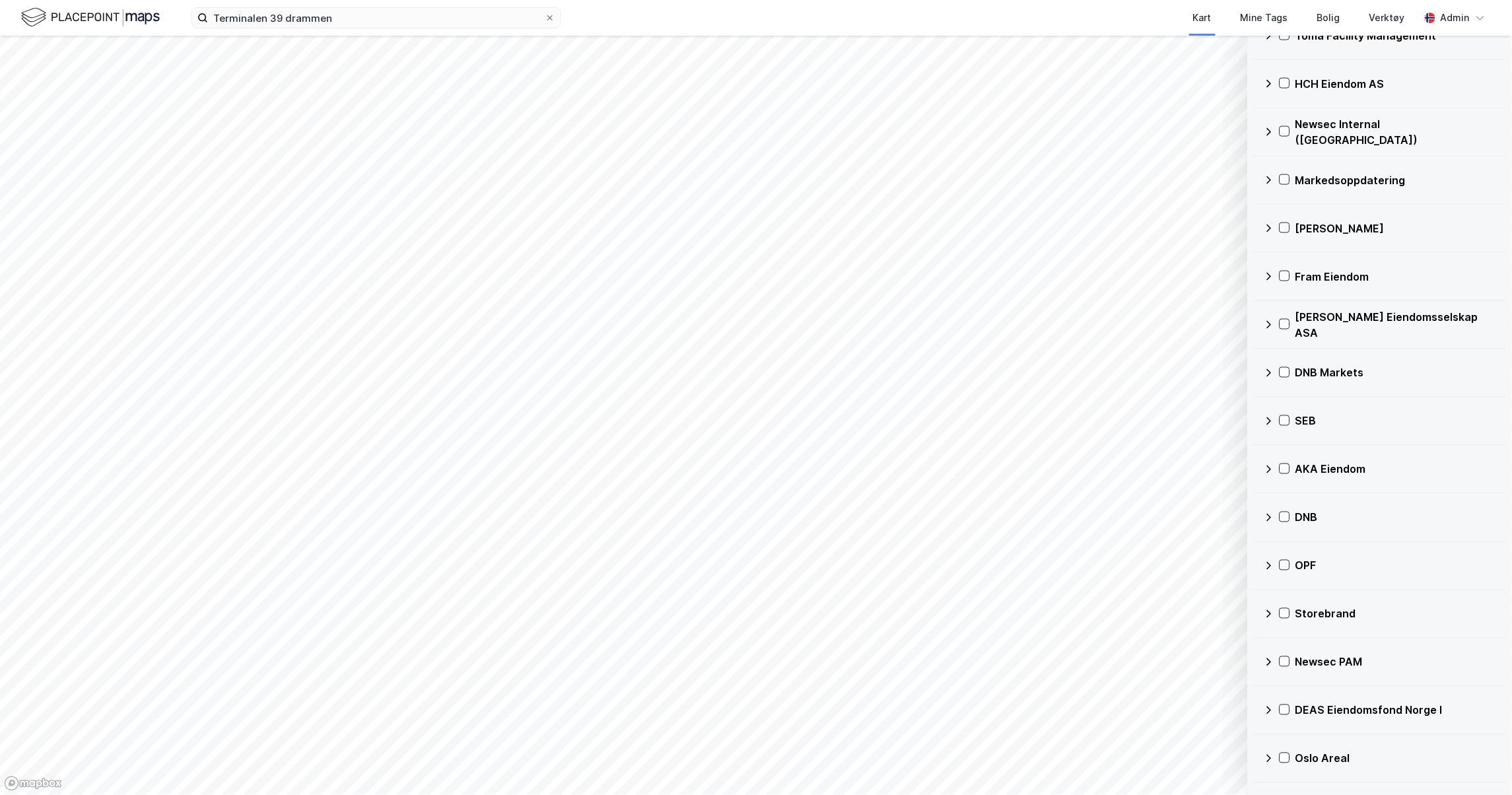
scroll to position [3382, 0]
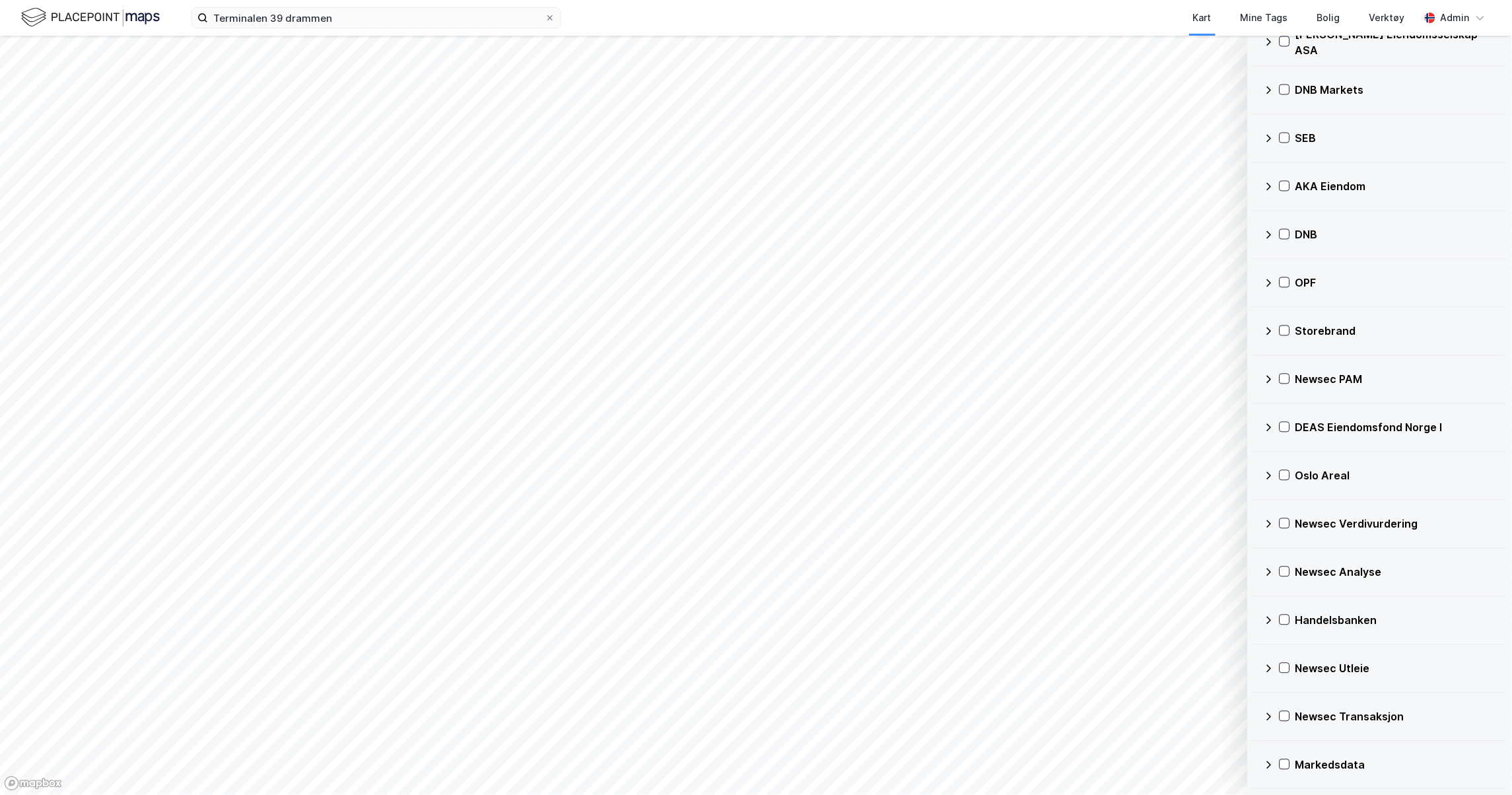
click at [1265, 760] on icon at bounding box center [1268, 764] width 10 height 10
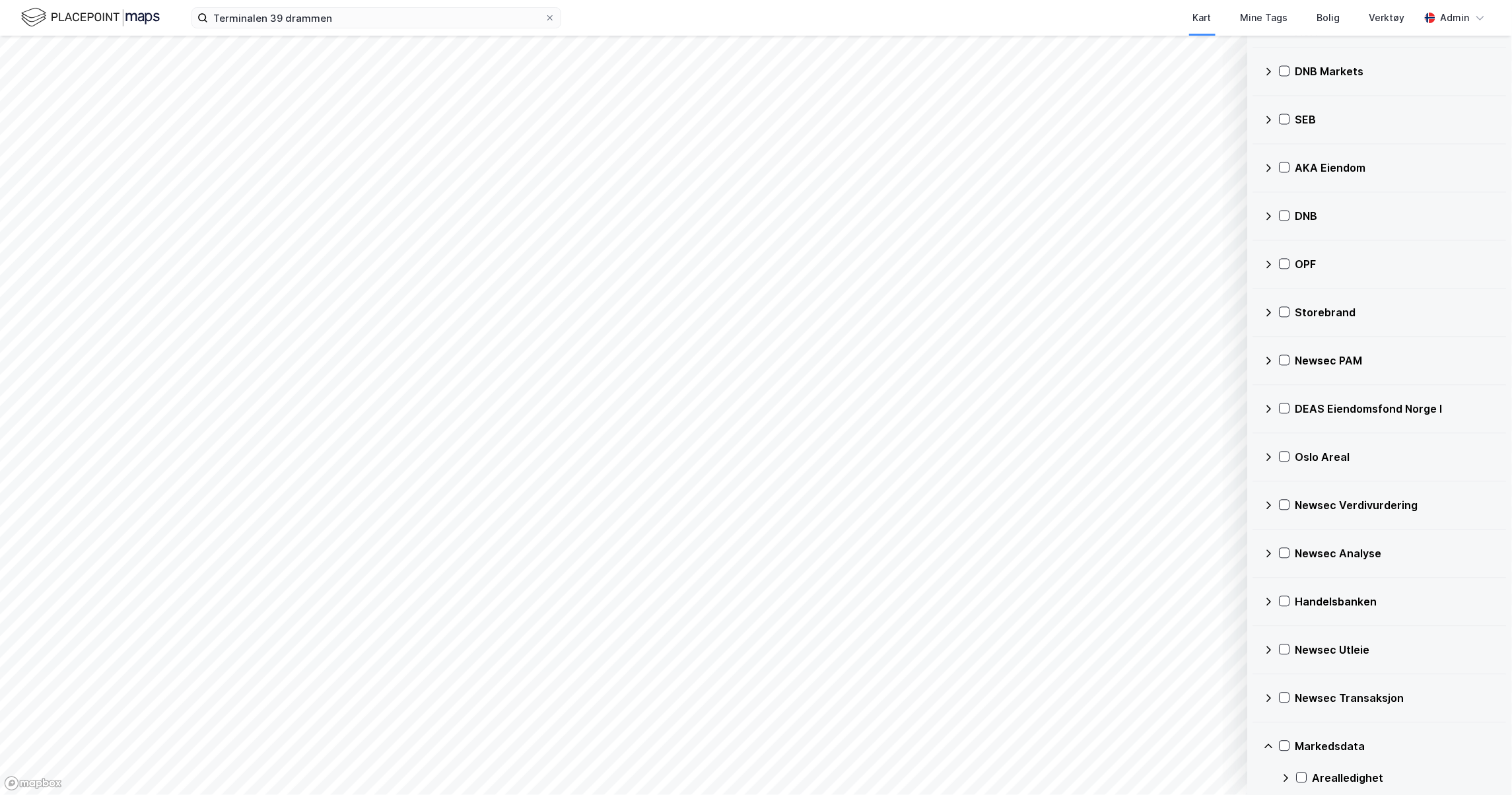
scroll to position [3509, 0]
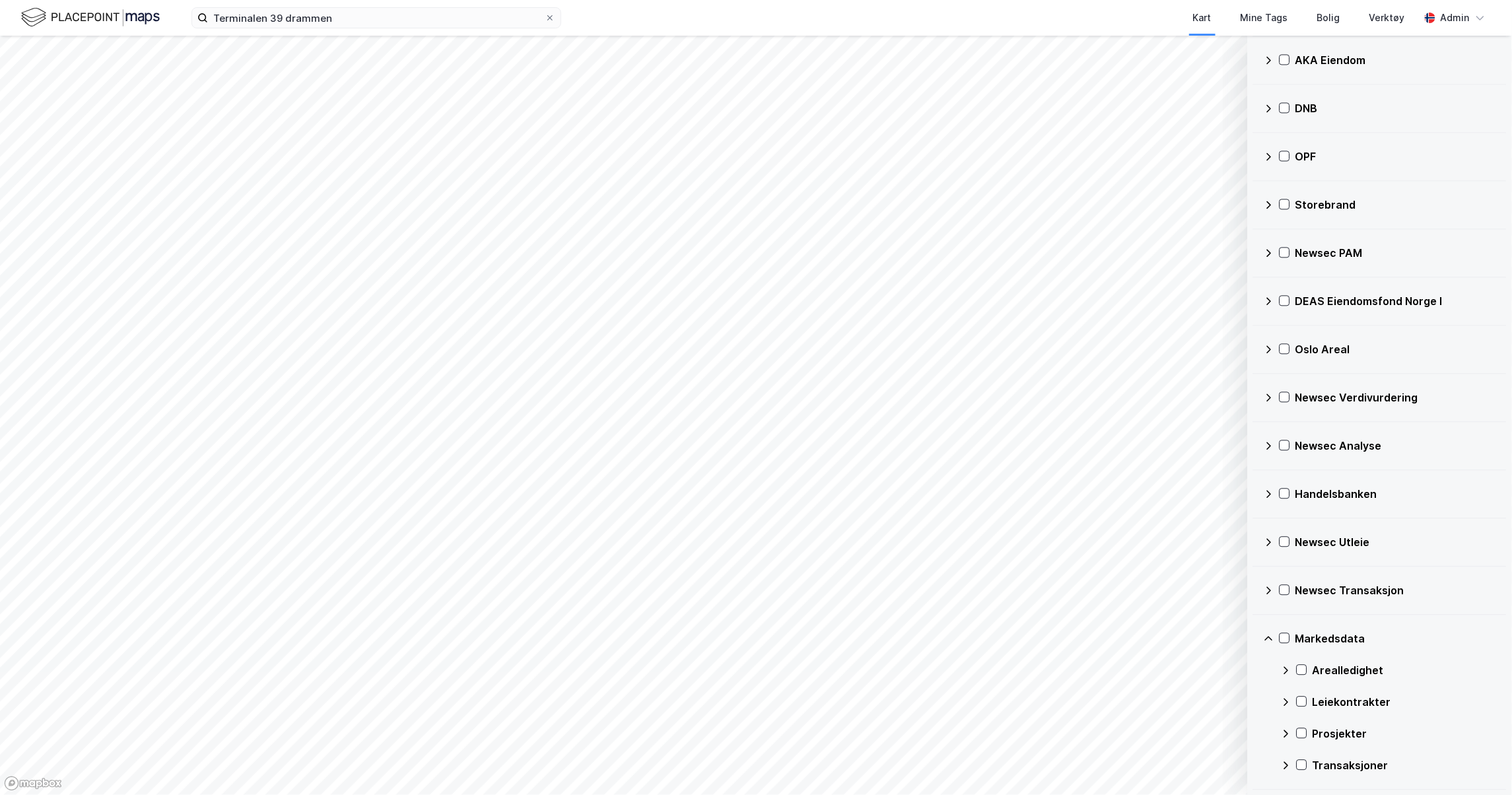
click at [1285, 702] on icon at bounding box center [1285, 701] width 10 height 10
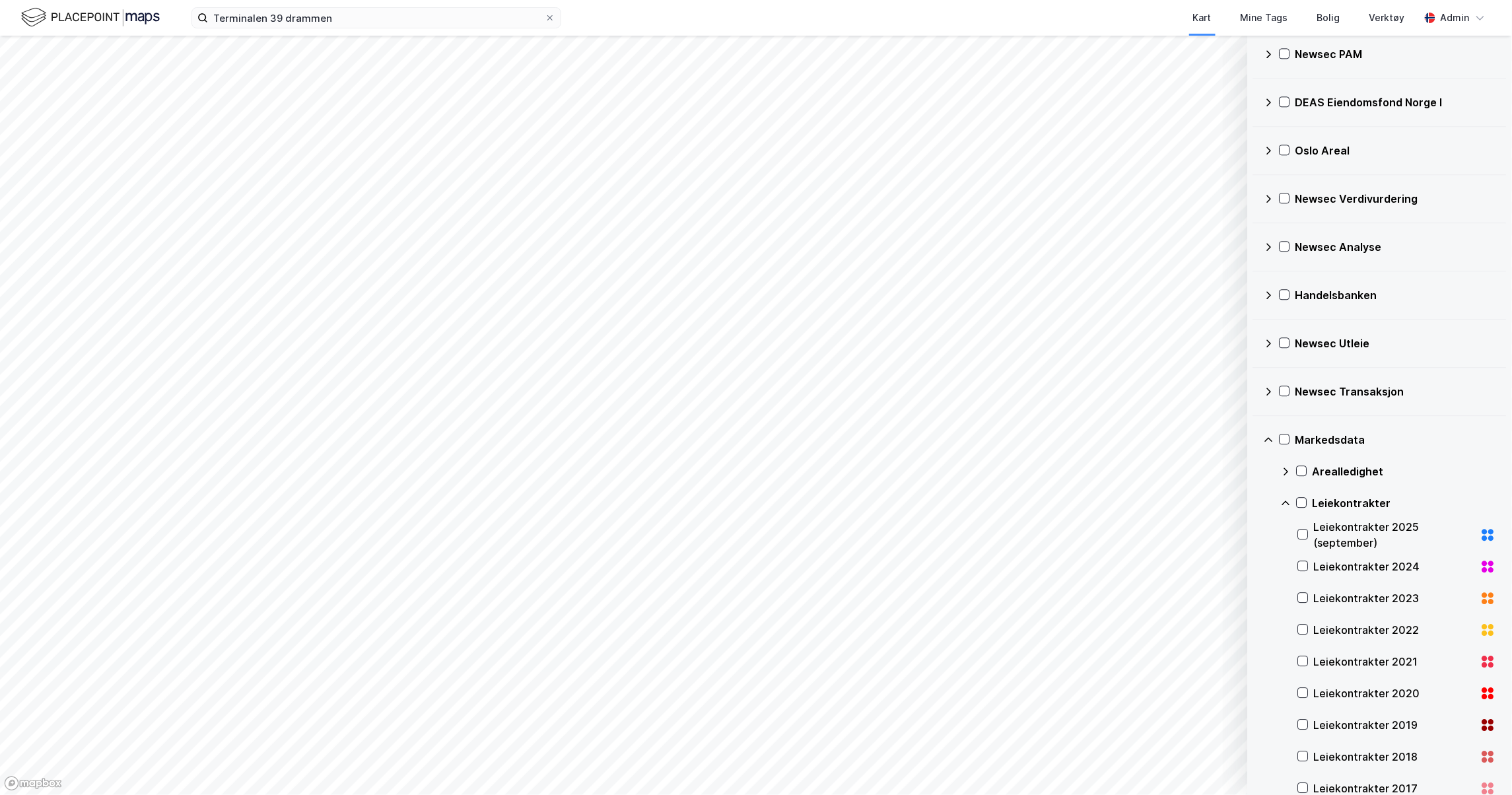
scroll to position [3794, 0]
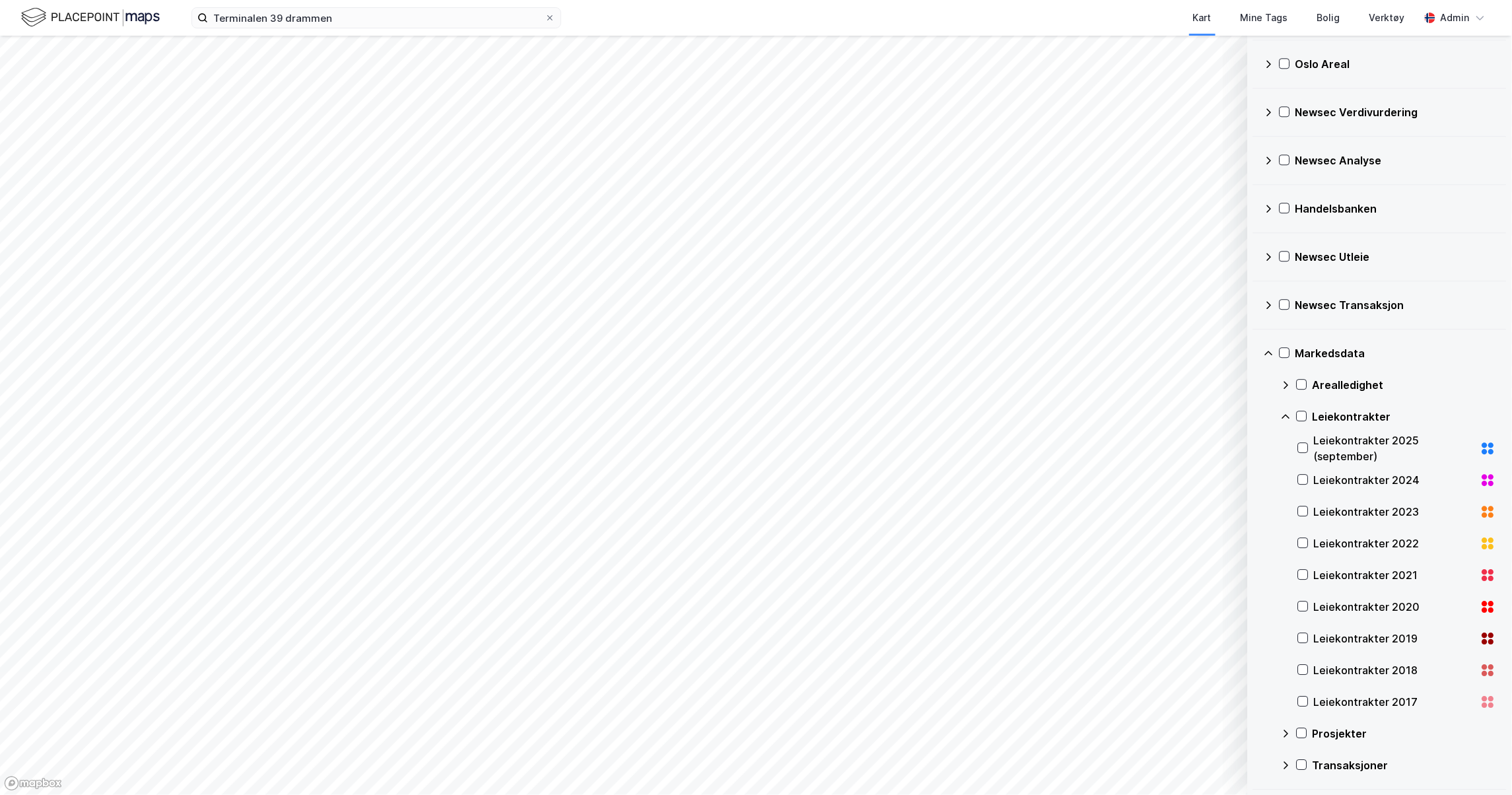
click at [1416, 446] on div "Leiekontrakter 2025 (september)" at bounding box center [1395, 448] width 161 height 31
click at [1489, 454] on icon at bounding box center [1492, 452] width 5 height 5
click at [1282, 14] on div "Mine Tags" at bounding box center [1264, 18] width 48 height 16
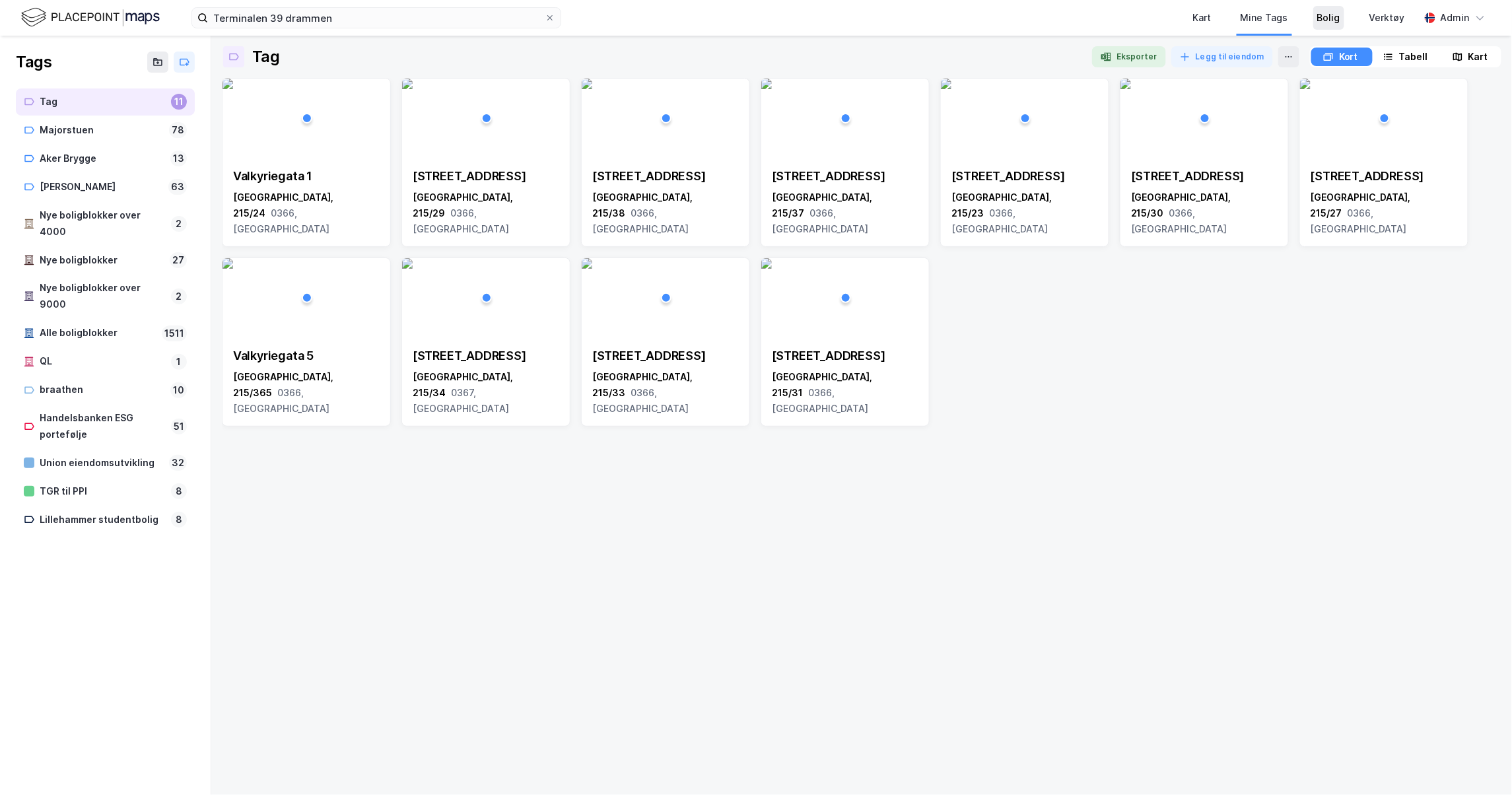
click at [1334, 14] on div "Bolig" at bounding box center [1329, 18] width 23 height 16
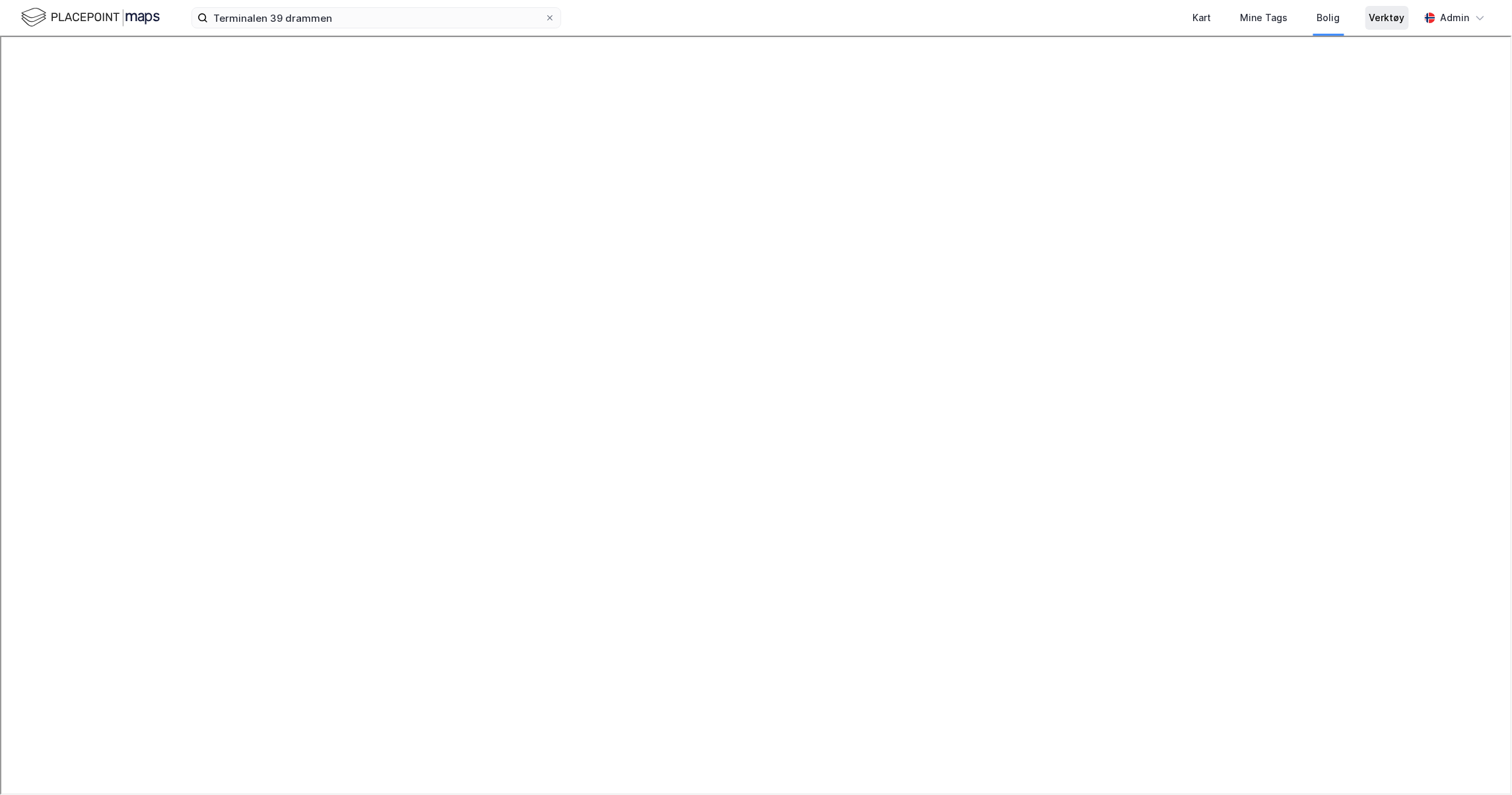
click at [1395, 16] on div "Verktøy" at bounding box center [1387, 18] width 35 height 16
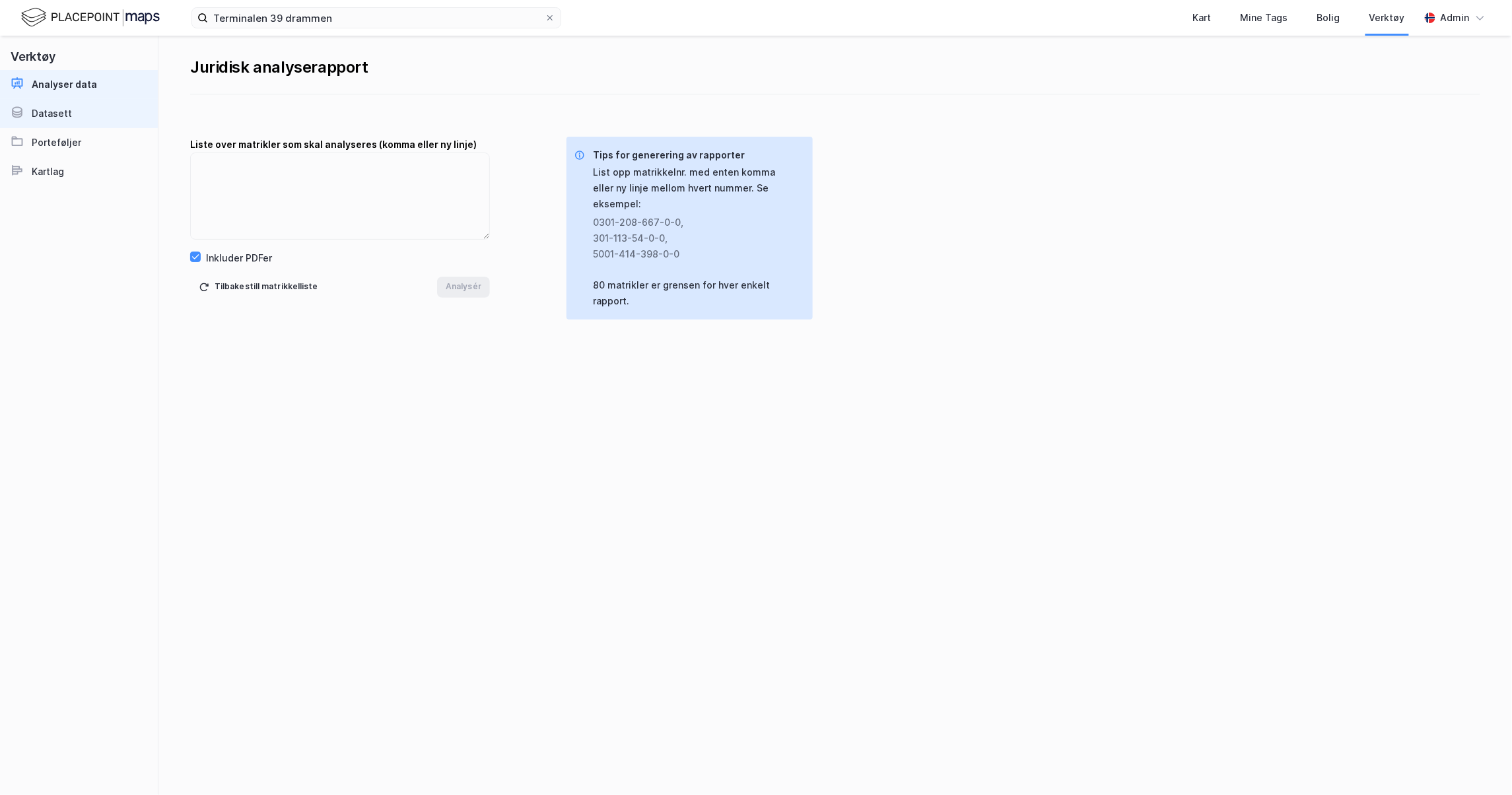
click at [75, 104] on link "Datasett" at bounding box center [79, 113] width 158 height 29
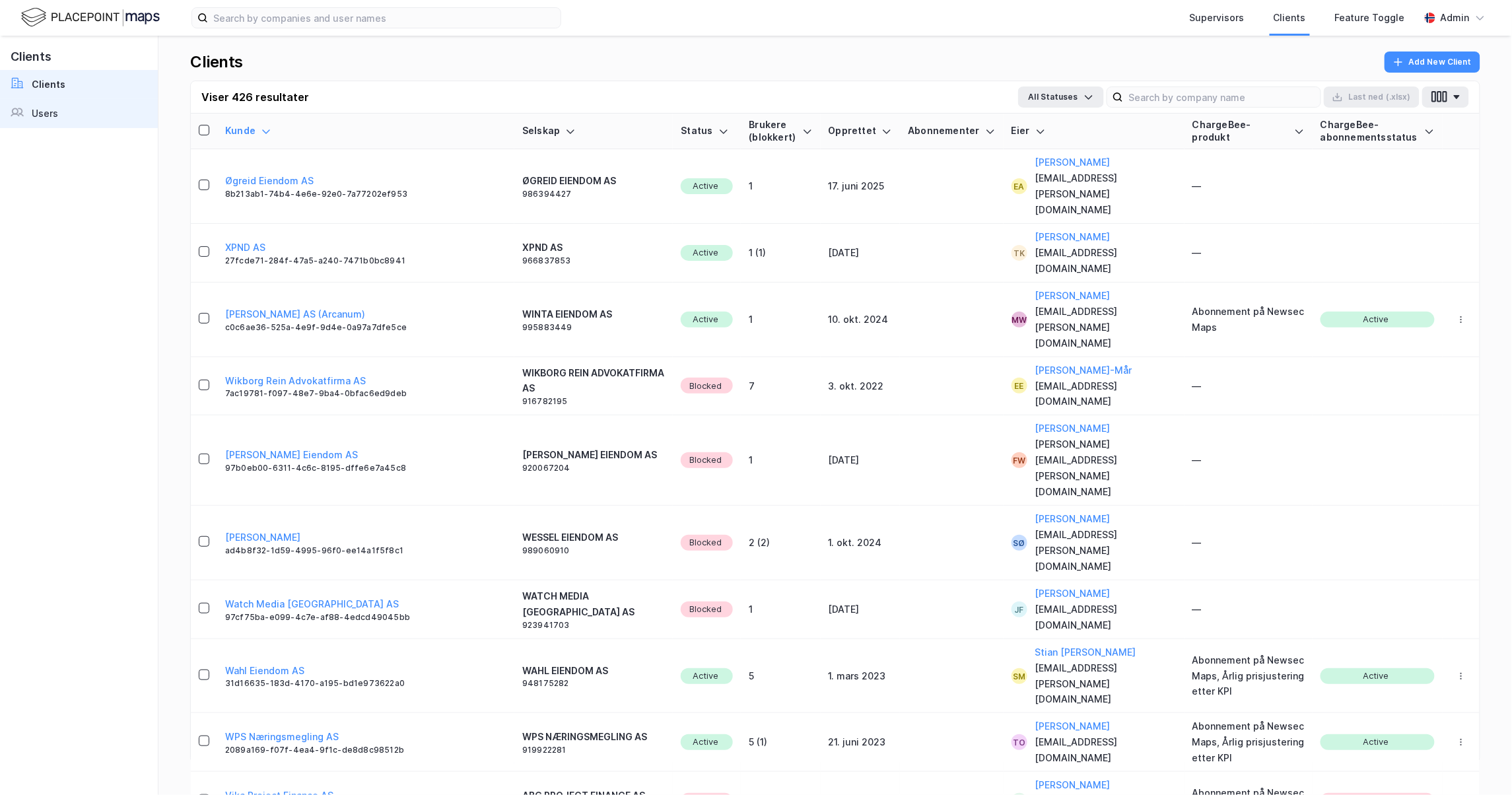
click at [61, 124] on link "Users" at bounding box center [79, 113] width 158 height 29
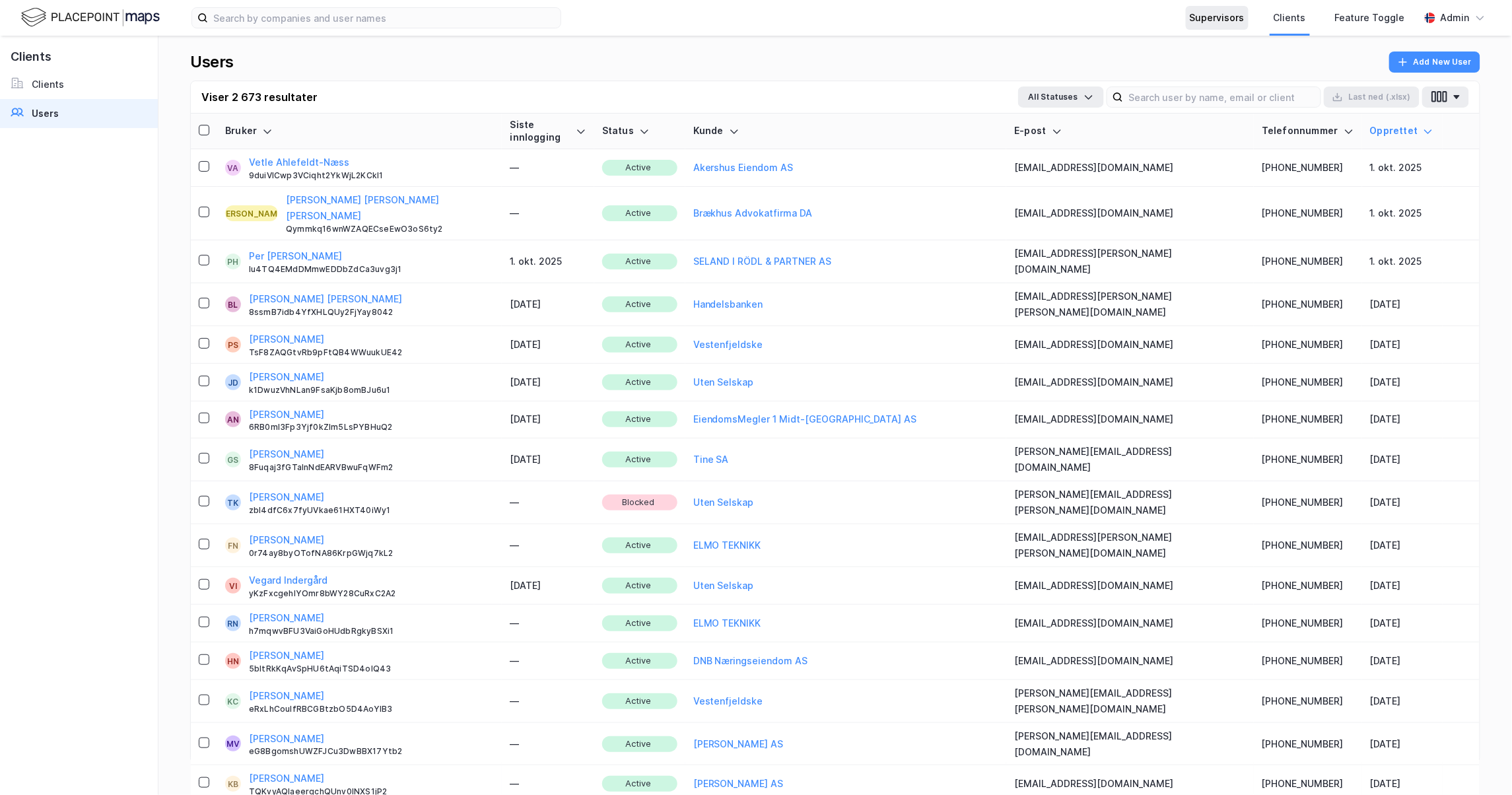
click at [1228, 22] on div "Supervisors" at bounding box center [1217, 18] width 55 height 16
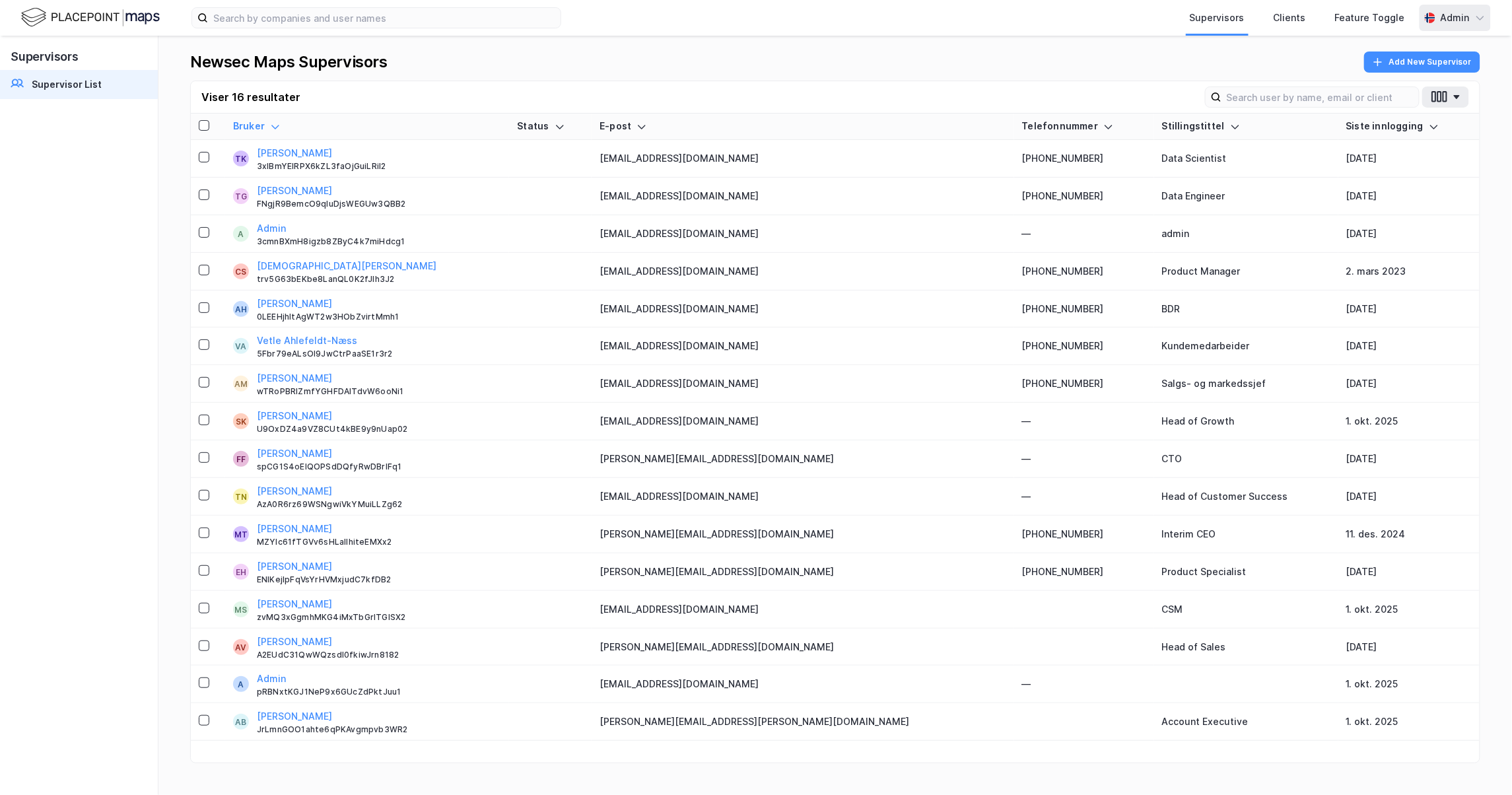
click at [1464, 27] on div "Admin" at bounding box center [1455, 18] width 71 height 27
click at [1160, 53] on div "Newsec Maps Supervisors Add New Supervisor" at bounding box center [836, 66] width 1290 height 29
click at [1392, 16] on div "Feature Toggle" at bounding box center [1370, 18] width 70 height 16
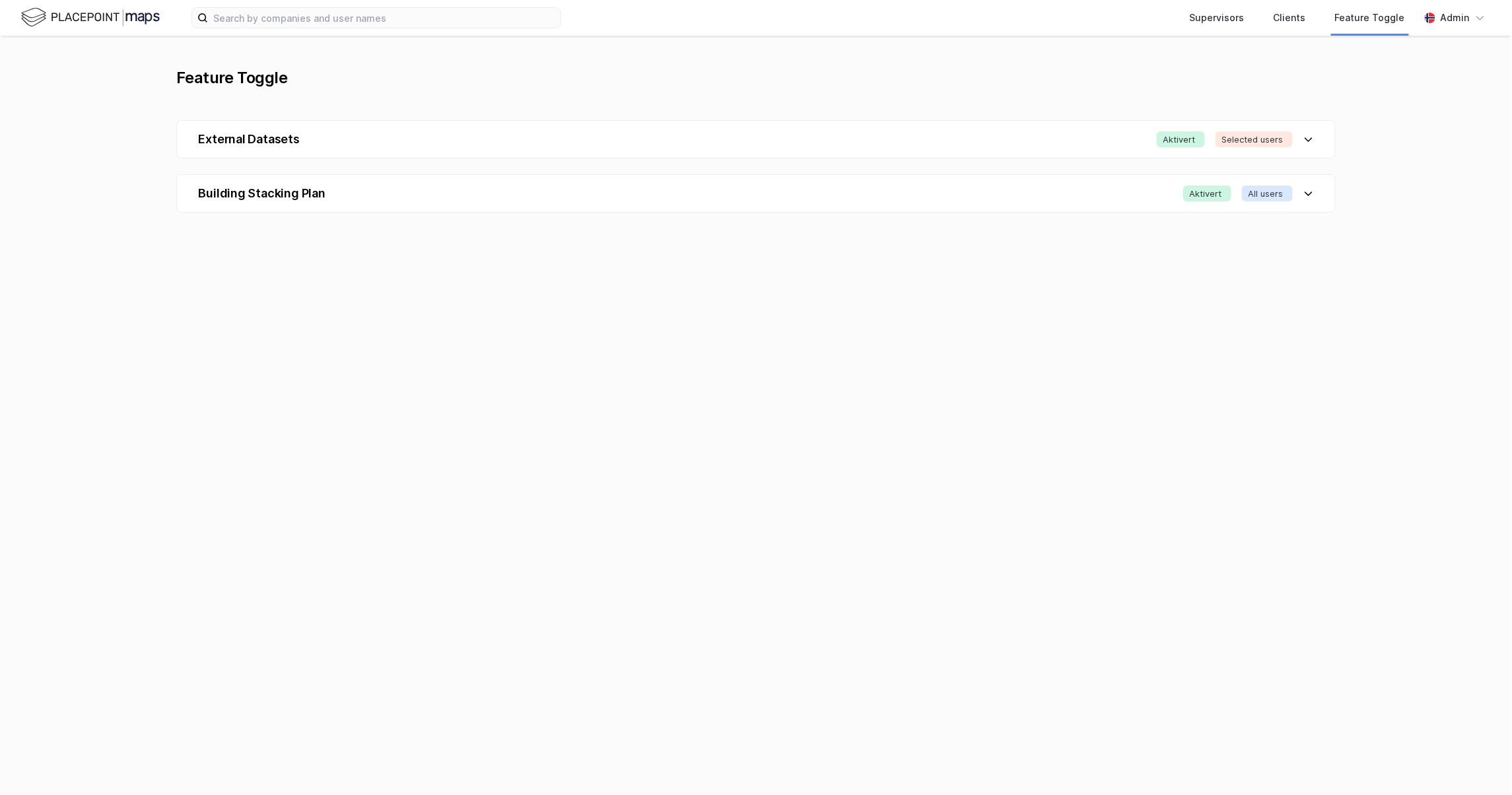
click at [1322, 134] on div "External Datasets Aktivert Selected users" at bounding box center [756, 139] width 1158 height 37
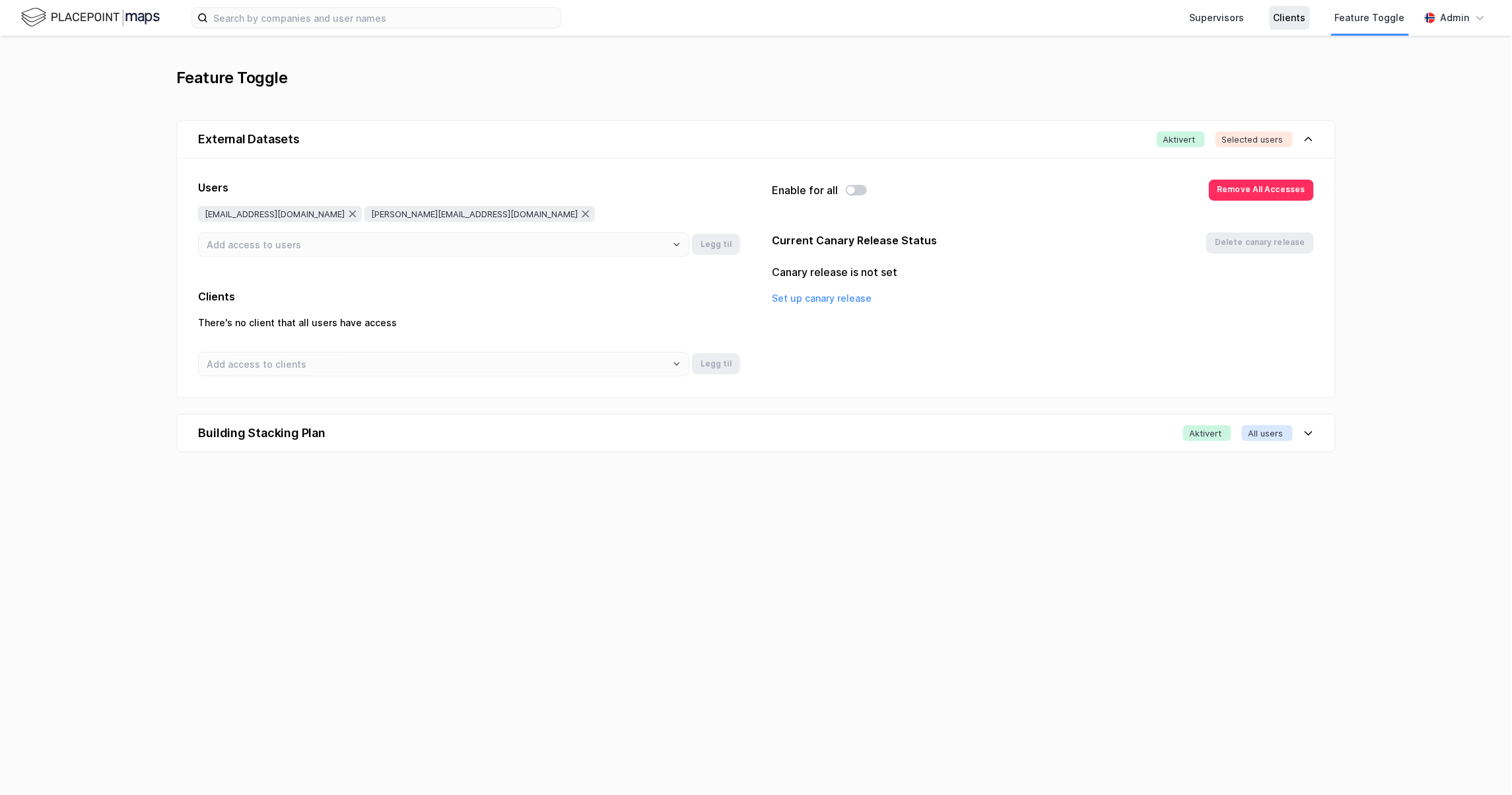
click at [1302, 16] on div "Clients" at bounding box center [1289, 18] width 32 height 16
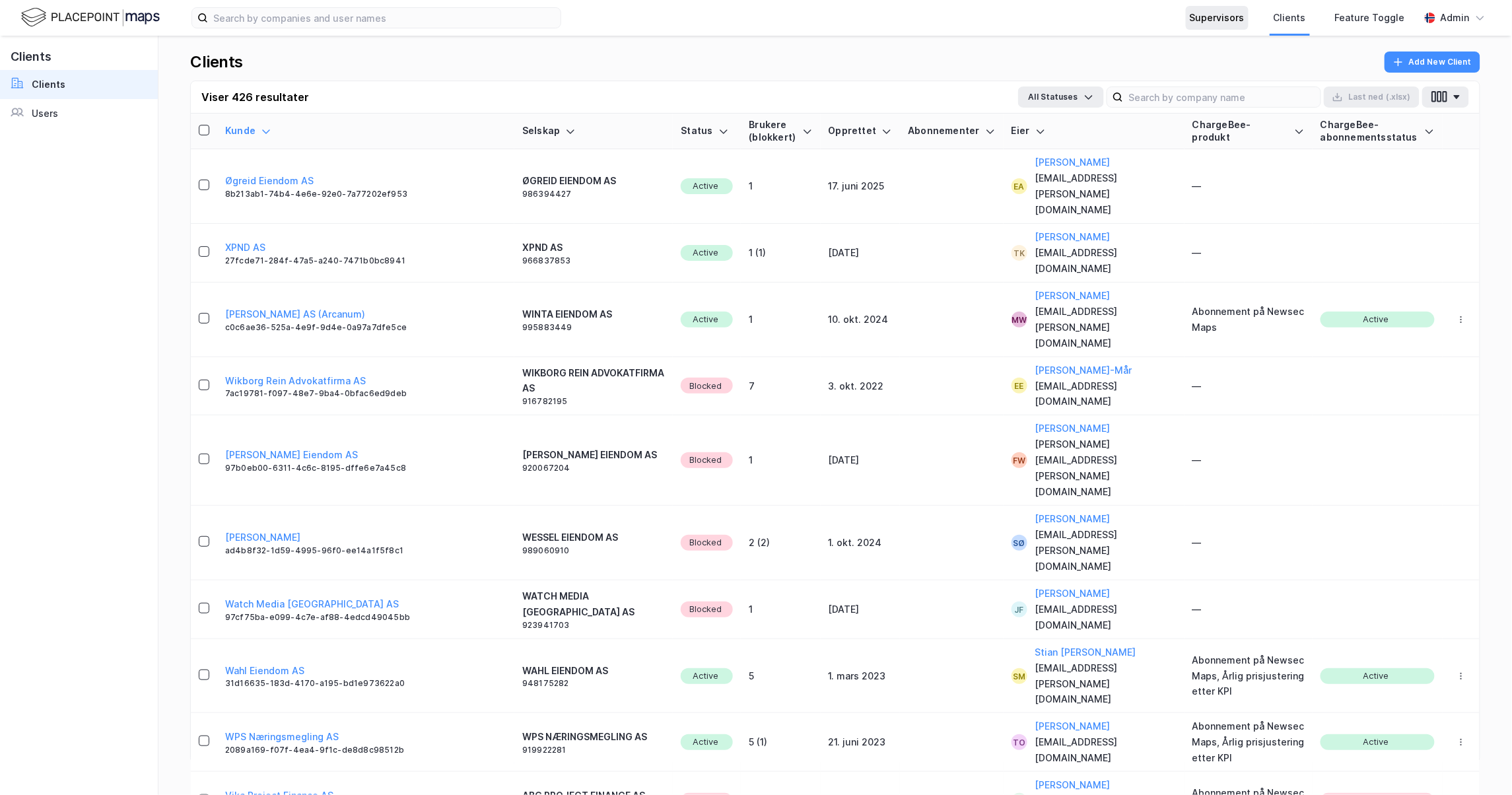
click at [1232, 16] on div "Supervisors" at bounding box center [1217, 18] width 55 height 16
